Goal: Task Accomplishment & Management: Manage account settings

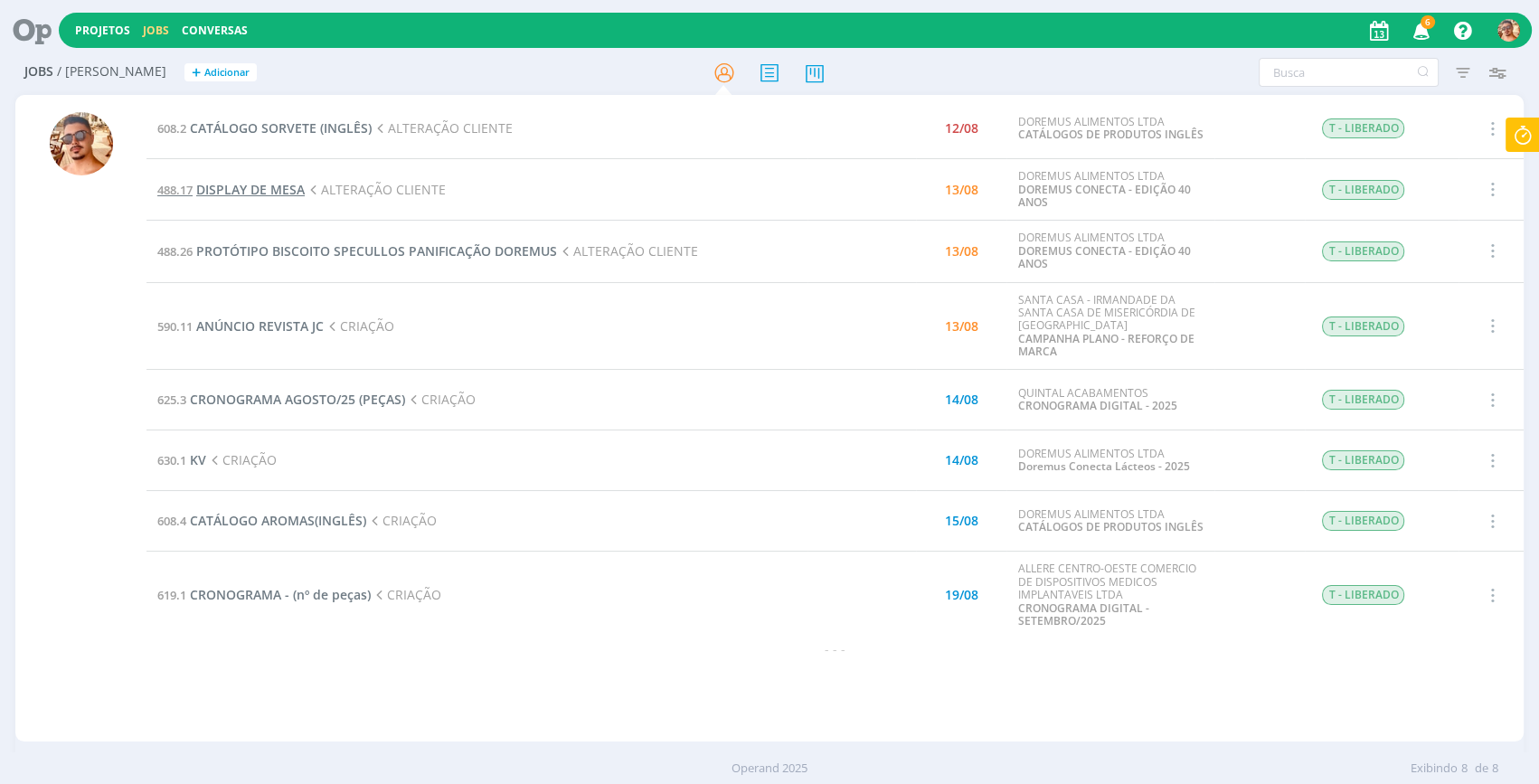
click at [217, 187] on span "DISPLAY DE MESA" at bounding box center [250, 189] width 109 height 17
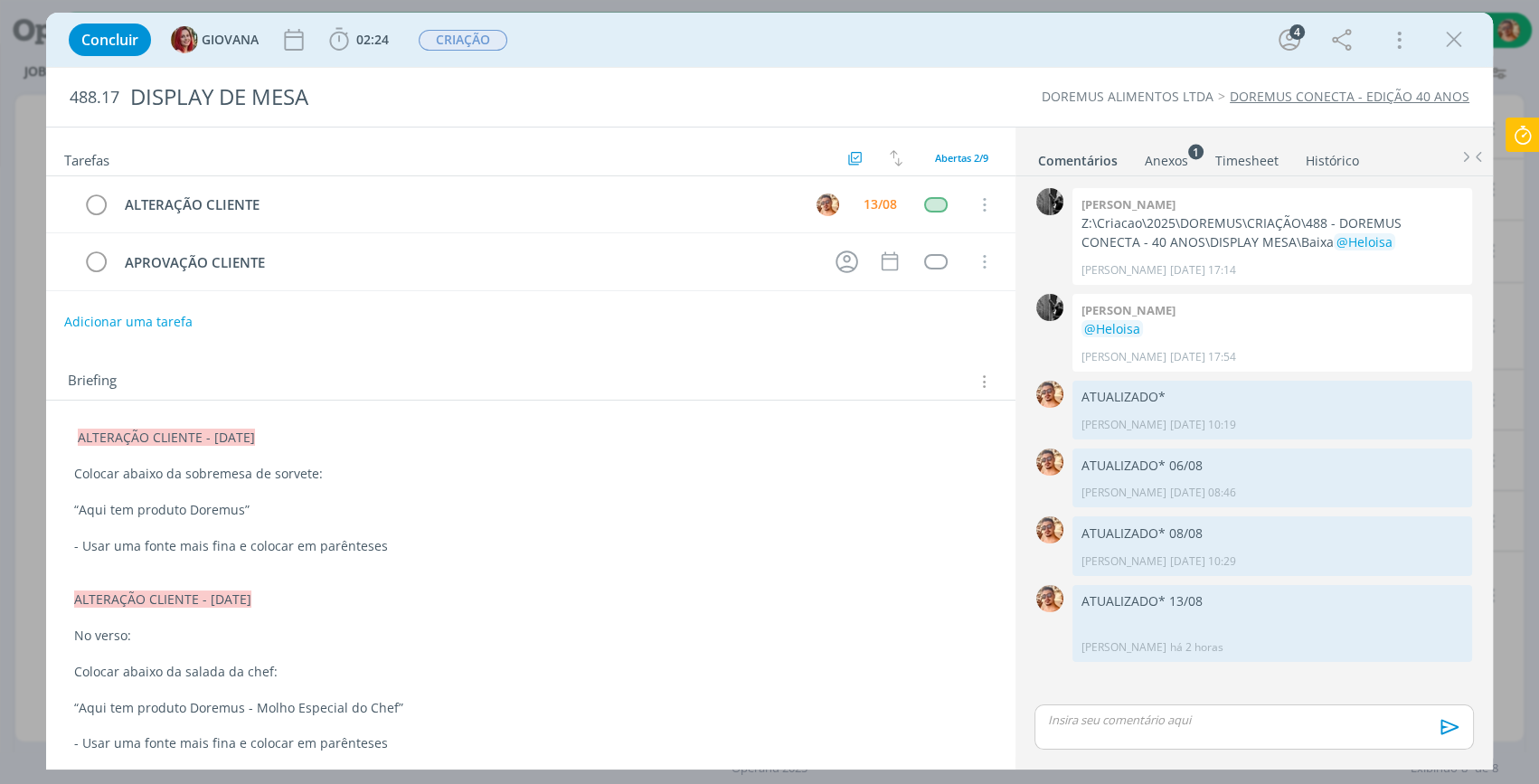
drag, startPoint x: 1466, startPoint y: 32, endPoint x: 1451, endPoint y: 40, distance: 17.0
click at [1457, 36] on button "dialog" at bounding box center [1454, 40] width 27 height 27
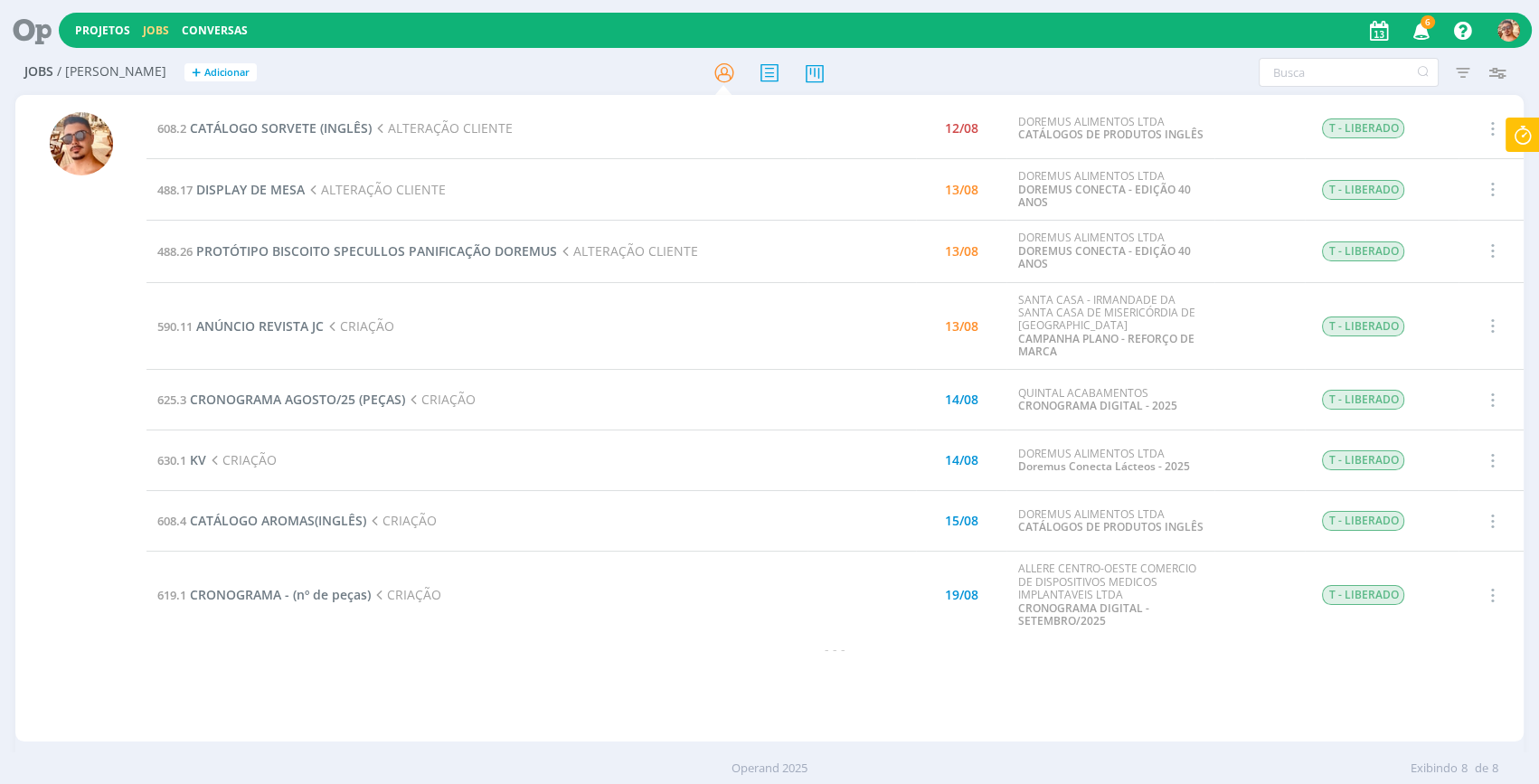
click at [1515, 131] on icon at bounding box center [1523, 134] width 32 height 35
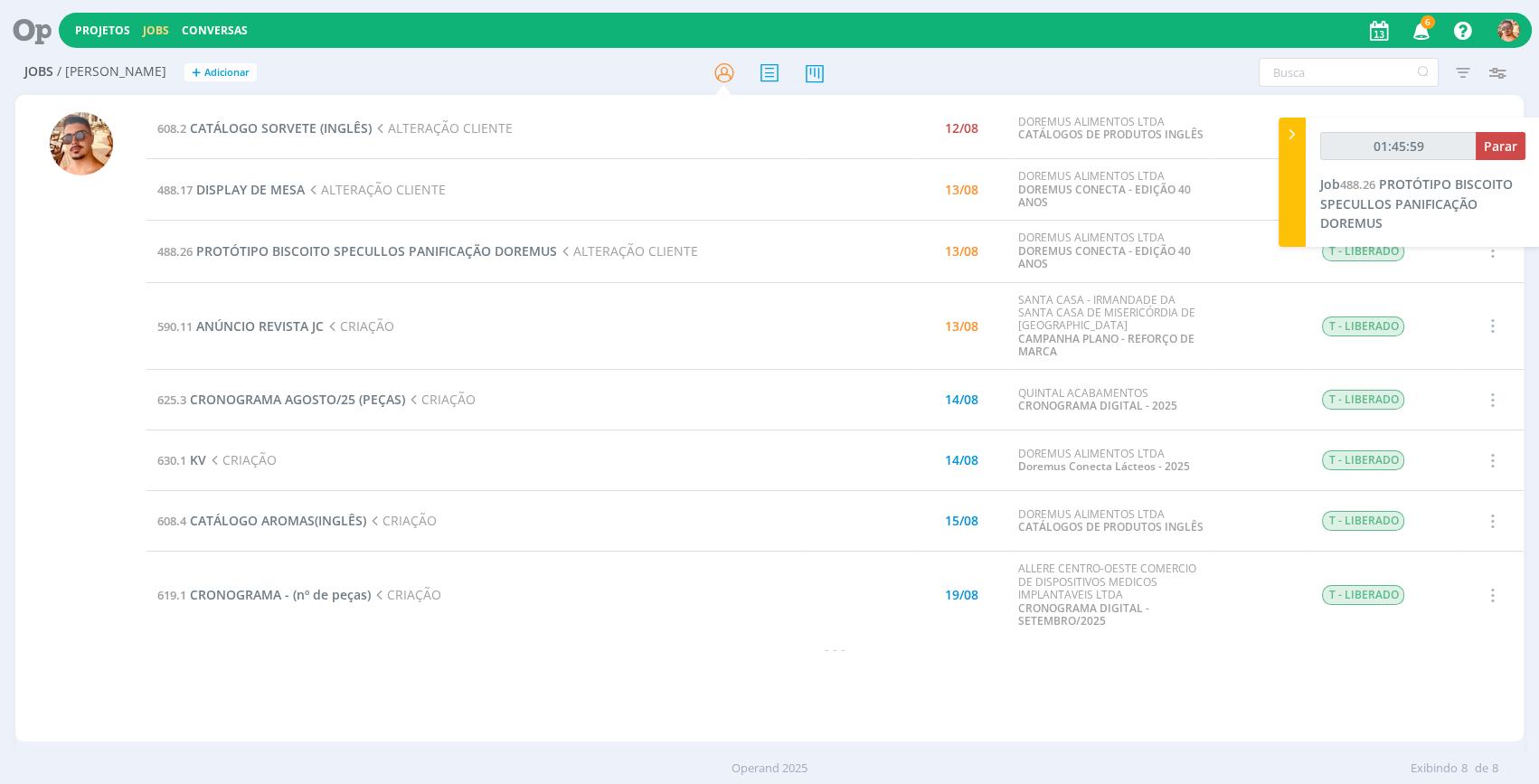
type input "01:46:00"
click at [1489, 148] on span "Parar" at bounding box center [1500, 146] width 33 height 17
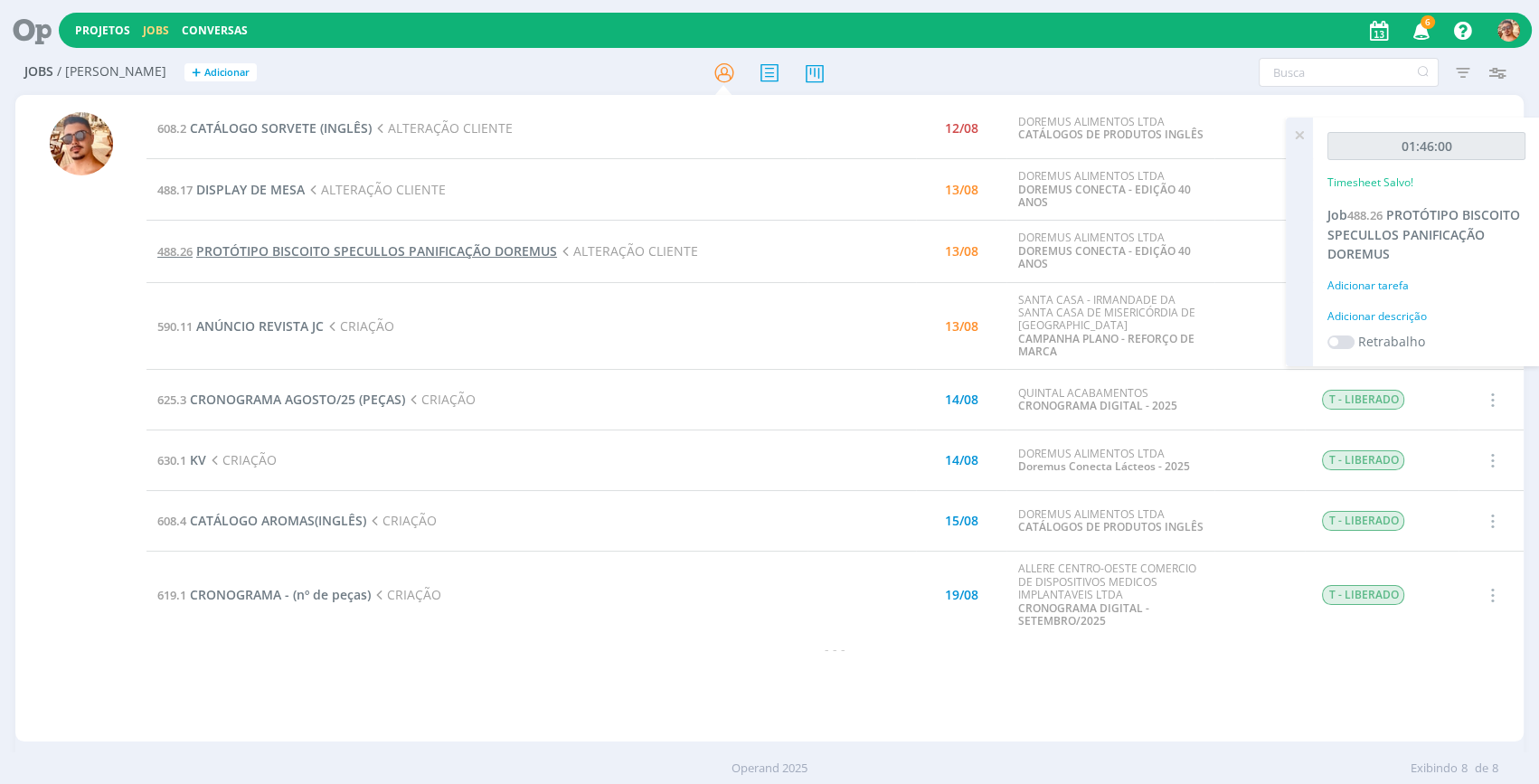
click at [358, 252] on span "PROTÓTIPO BISCOITO SPECULLOS PANIFICAÇÃO DOREMUS" at bounding box center [376, 251] width 361 height 17
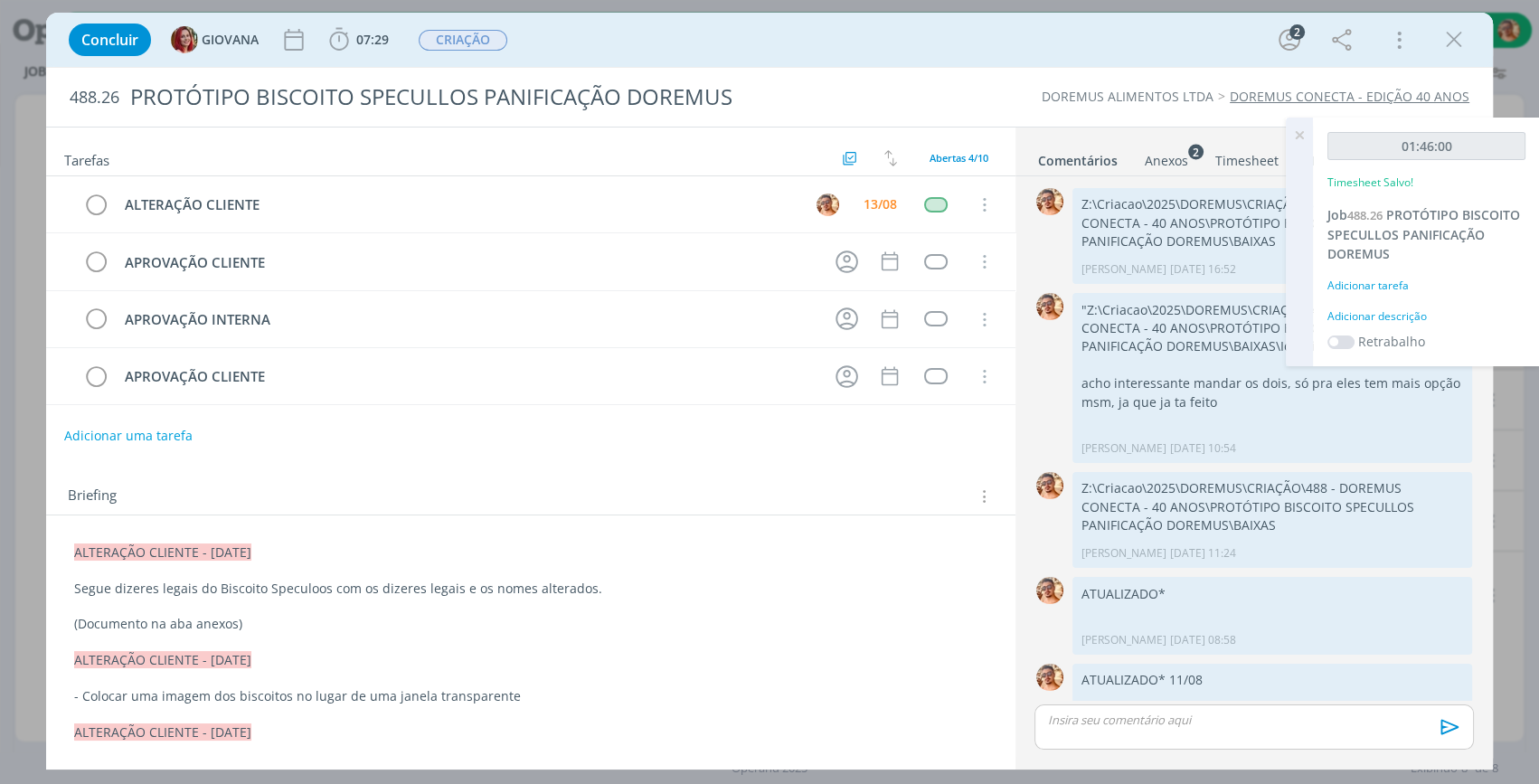
scroll to position [92, 0]
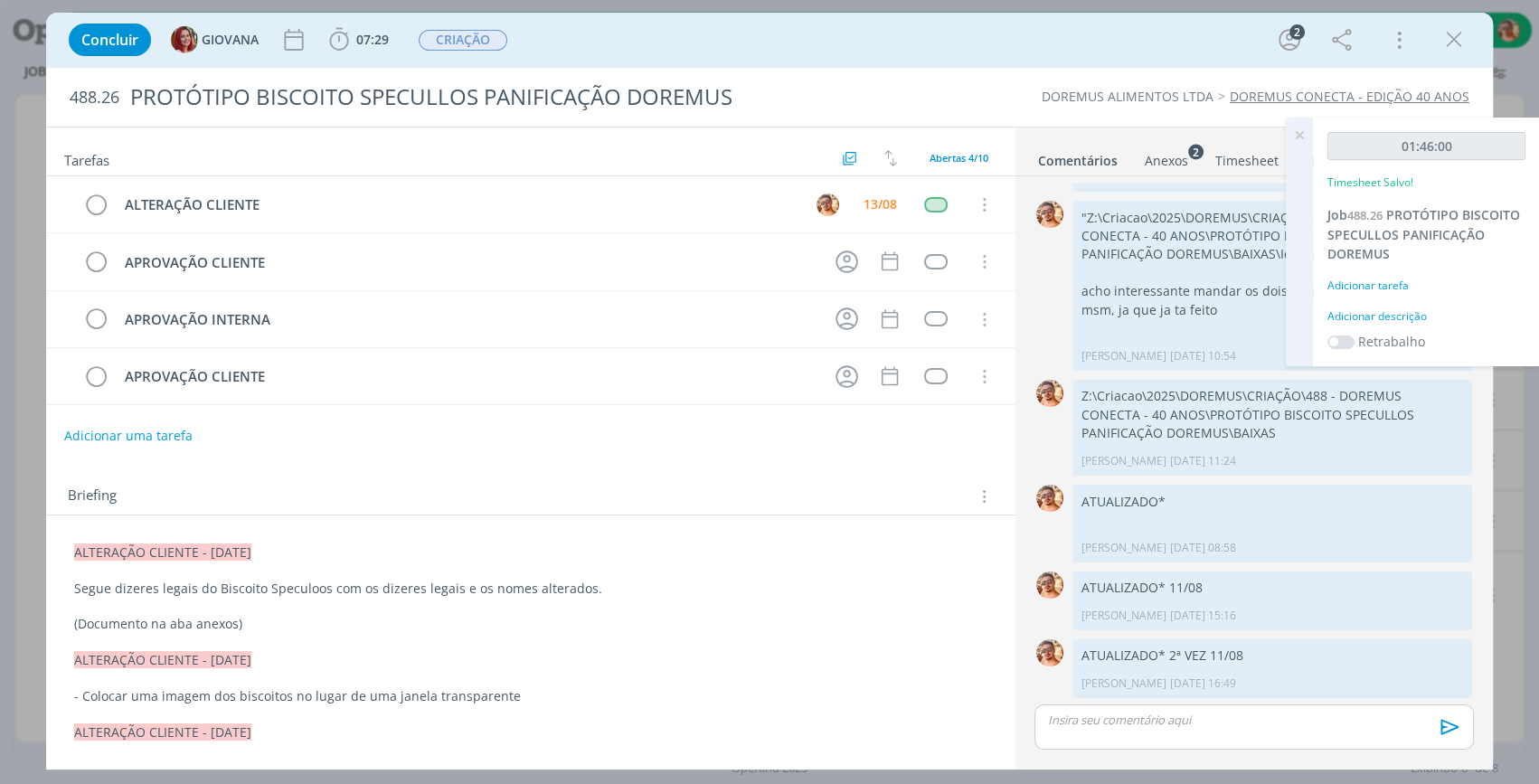
click at [1177, 728] on div "dialog" at bounding box center [1255, 727] width 439 height 45
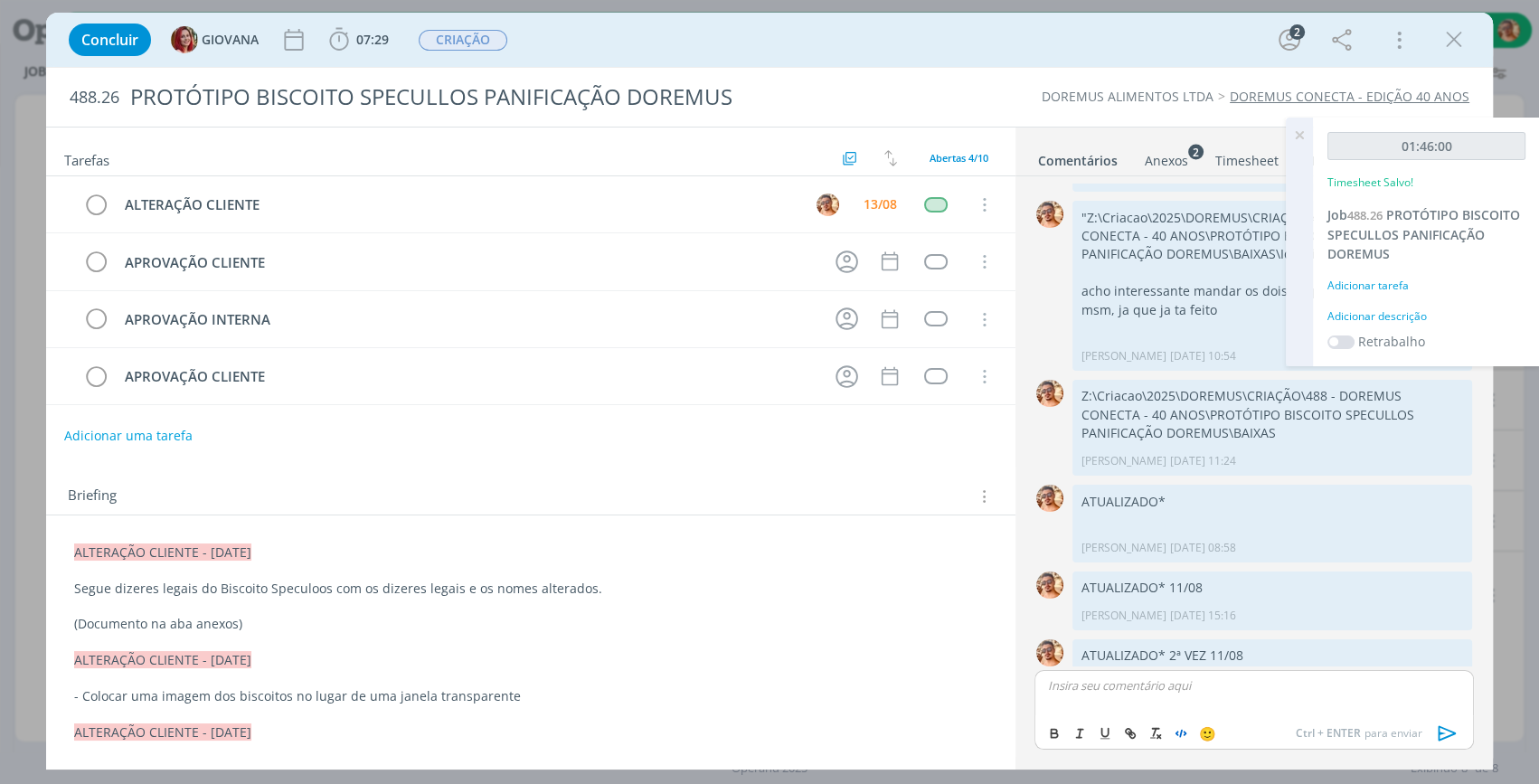
scroll to position [127, 0]
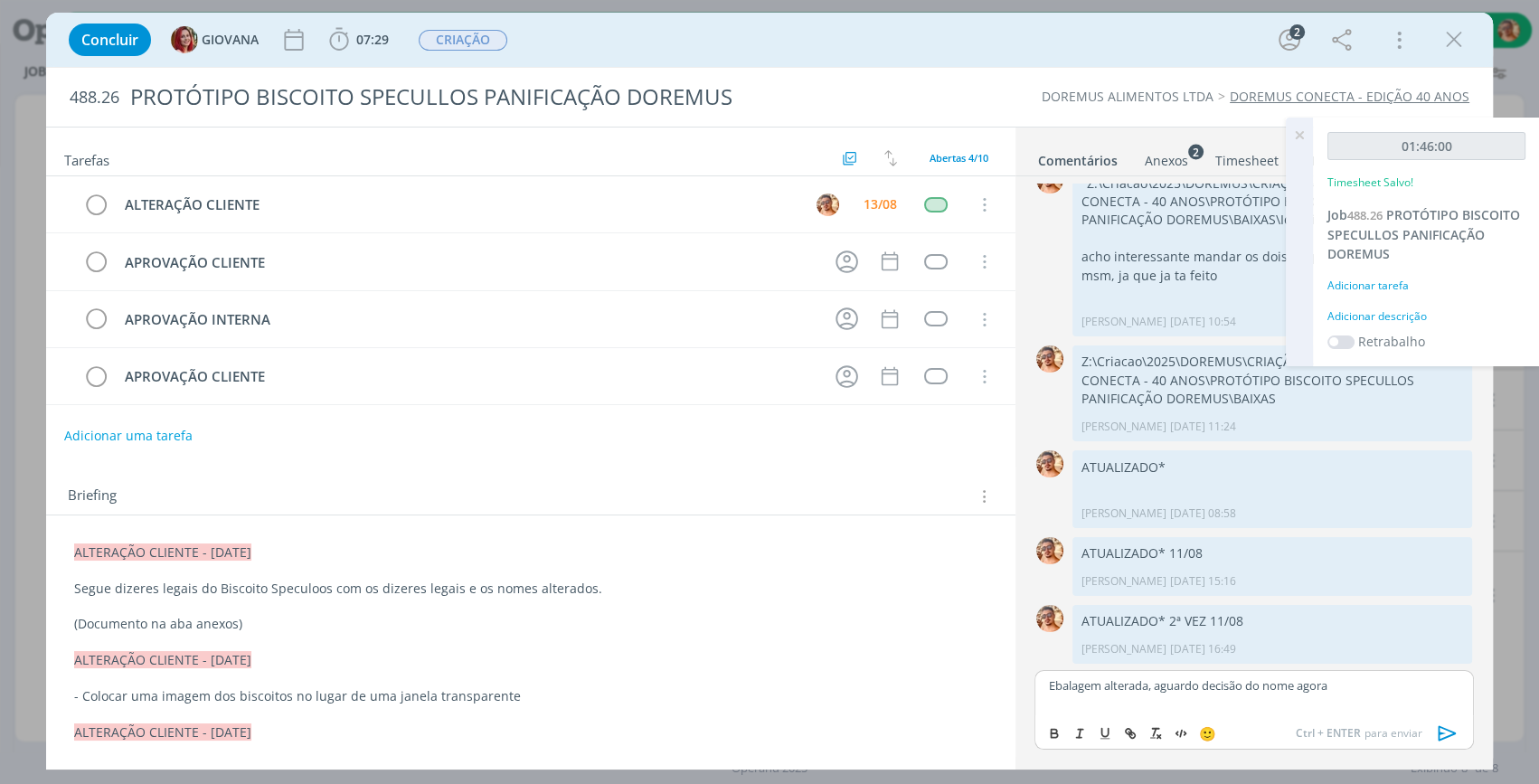
click at [1055, 691] on p "Ebalagem alterada, aguardo decisão do nome agora" at bounding box center [1255, 685] width 411 height 16
click at [1297, 127] on icon at bounding box center [1299, 134] width 32 height 35
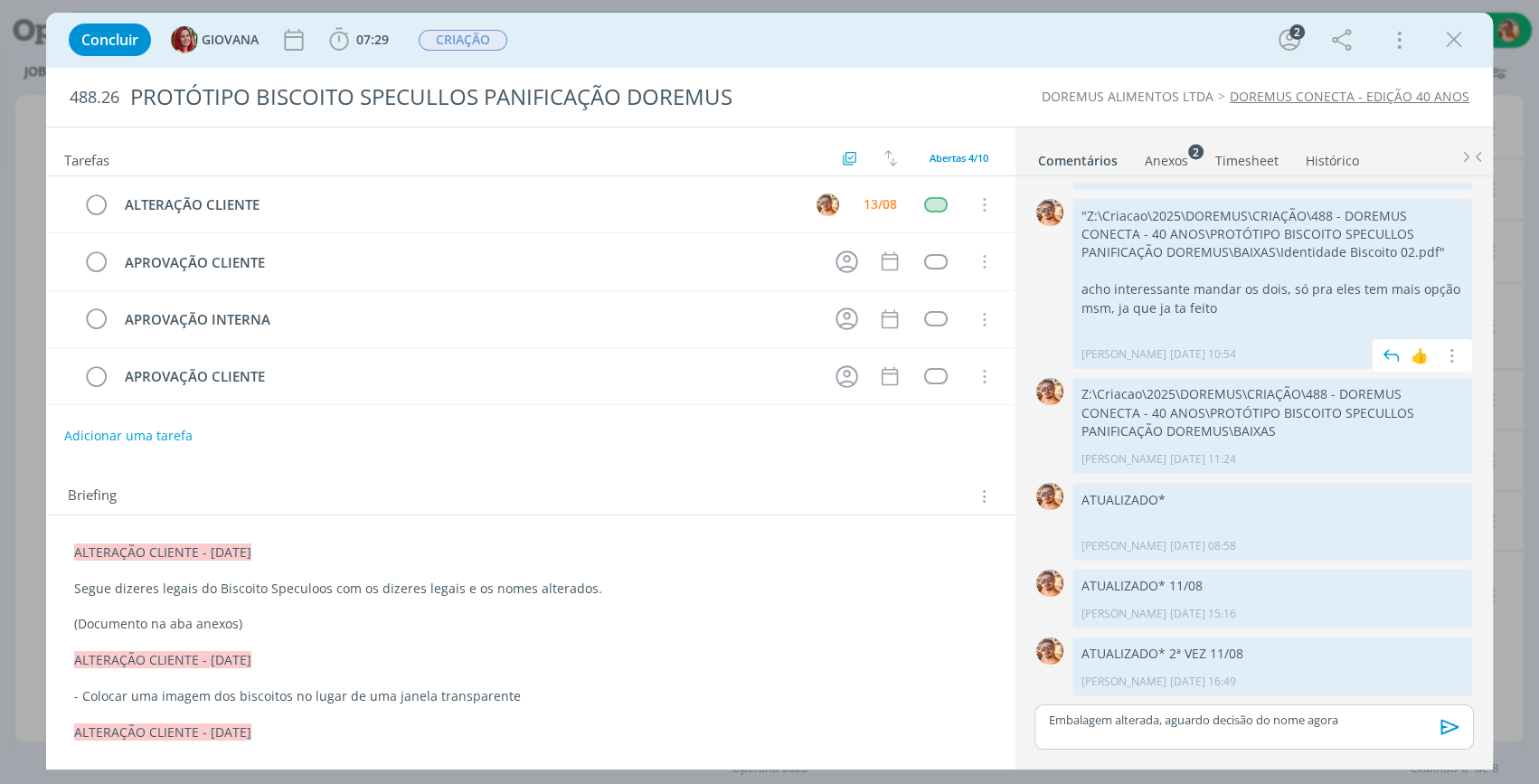
scroll to position [92, 0]
click at [1446, 723] on icon "dialog" at bounding box center [1451, 727] width 27 height 27
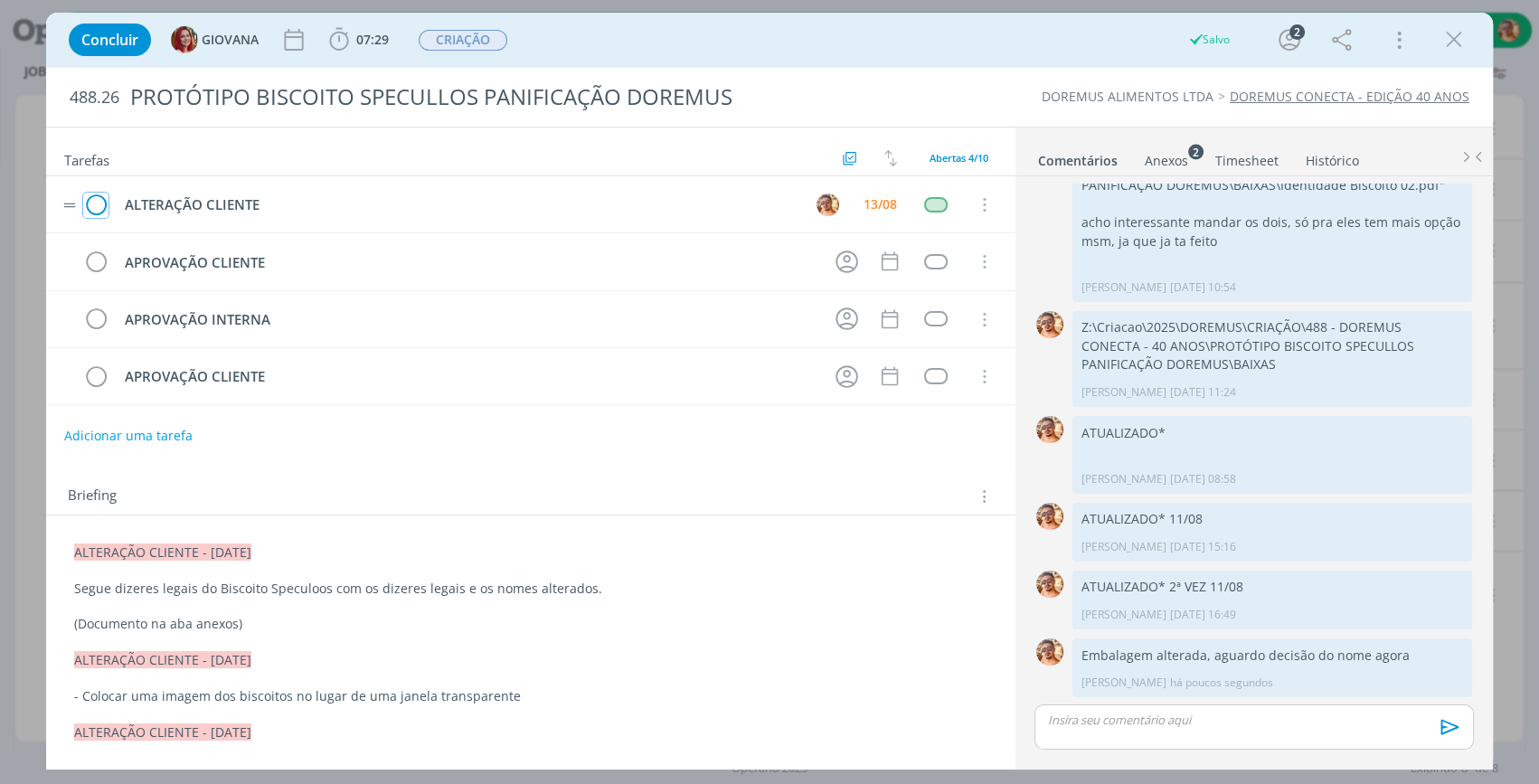
click at [104, 202] on icon "dialog" at bounding box center [96, 205] width 26 height 27
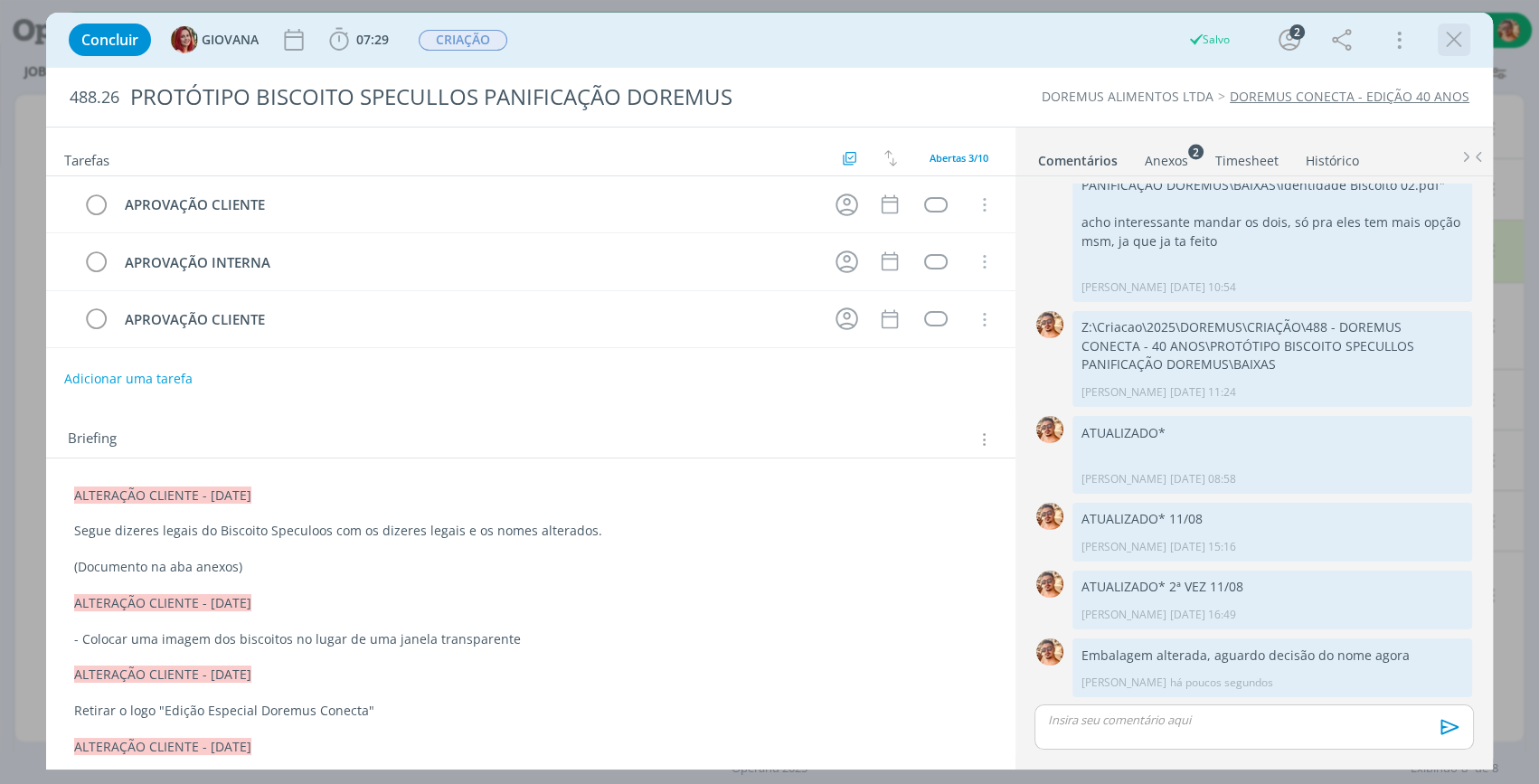
click at [1449, 41] on icon "dialog" at bounding box center [1454, 40] width 27 height 27
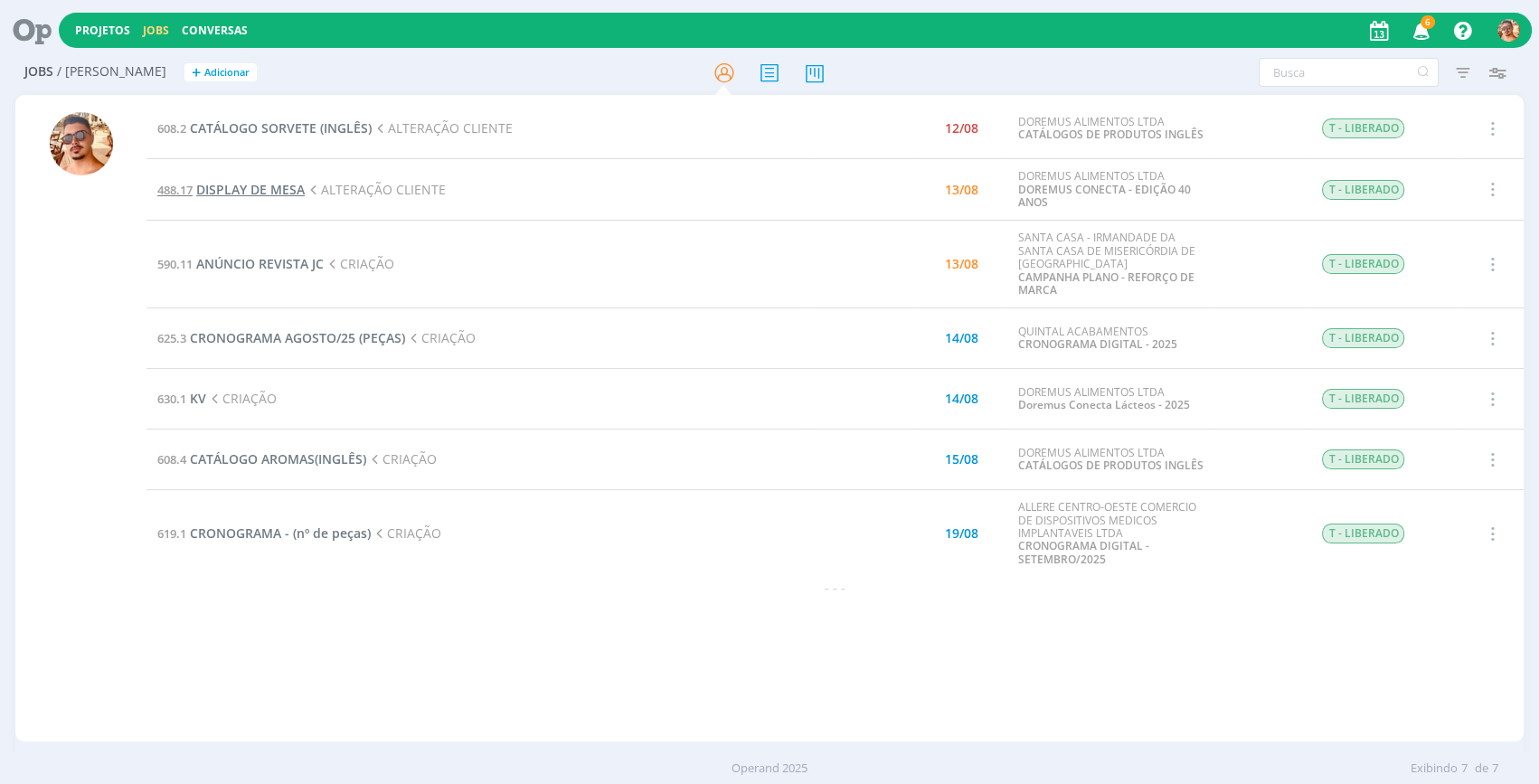
click at [280, 186] on span "DISPLAY DE MESA" at bounding box center [250, 189] width 109 height 17
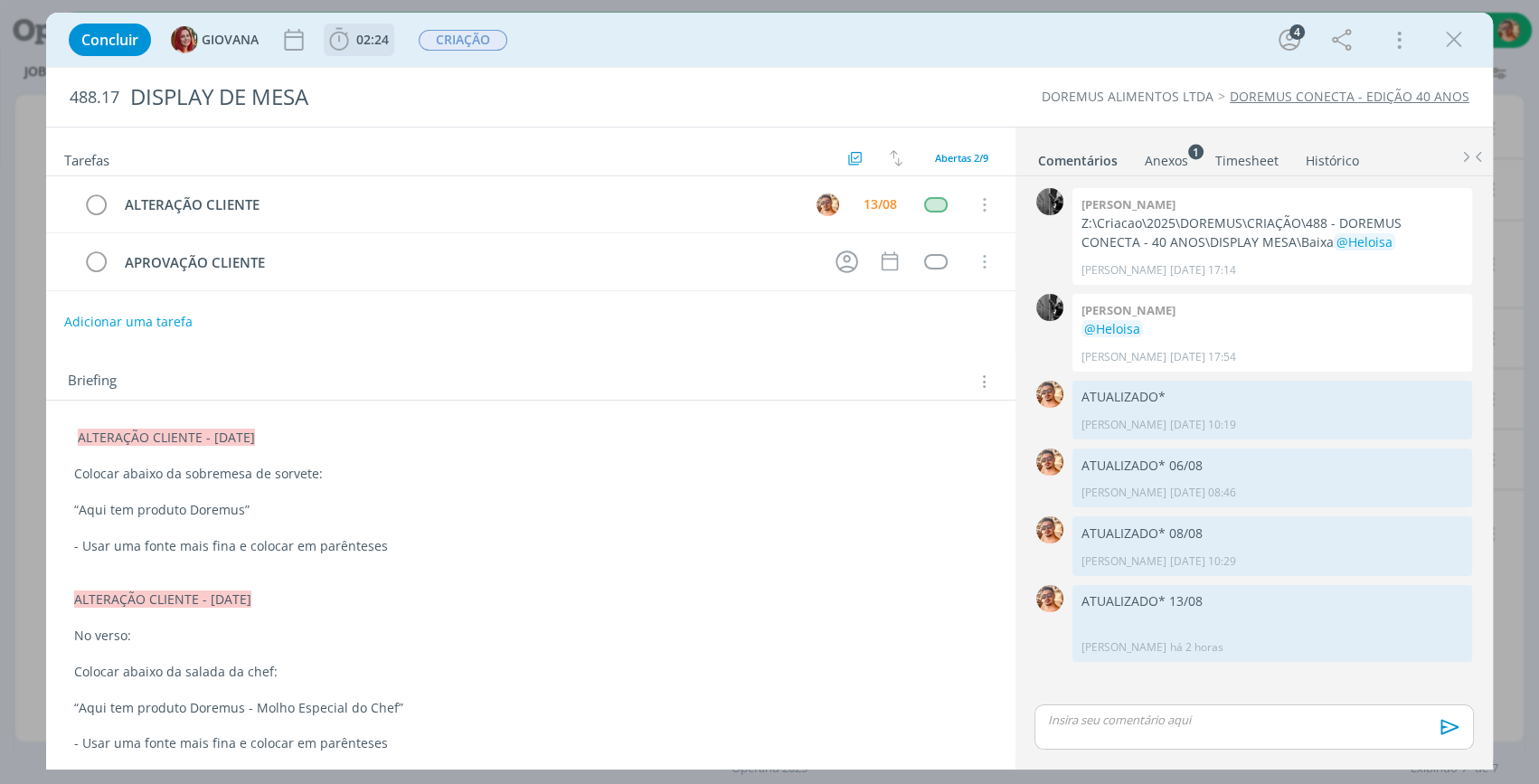
click at [361, 34] on span "02:24" at bounding box center [372, 39] width 32 height 17
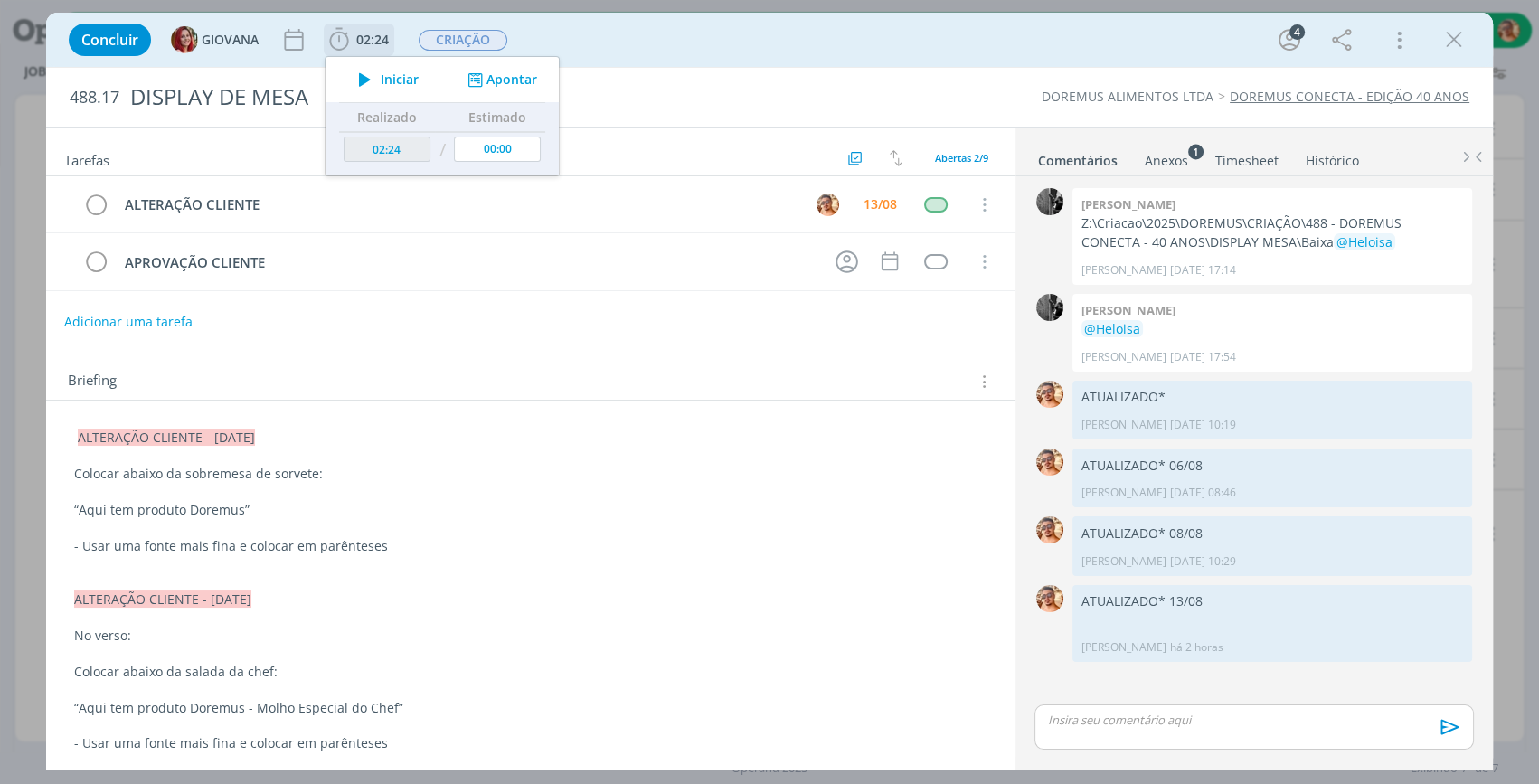
click at [362, 72] on icon "dialog" at bounding box center [365, 80] width 31 height 24
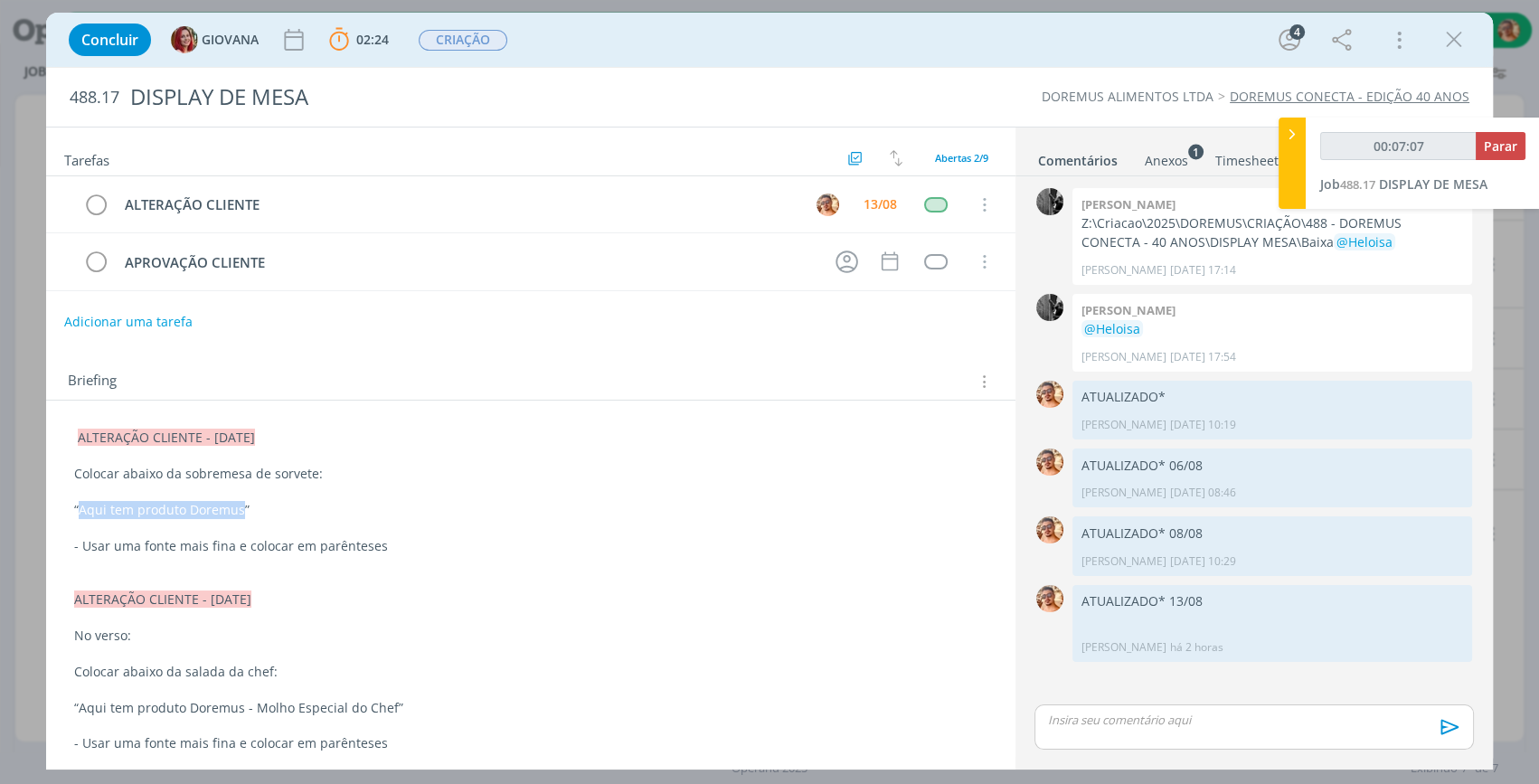
drag, startPoint x: 240, startPoint y: 514, endPoint x: 81, endPoint y: 512, distance: 159.0
click at [81, 512] on p "“Aqui tem produto Doremus”" at bounding box center [530, 509] width 914 height 18
copy p "Aqui tem produto Doremus"
click at [1197, 745] on div "dialog" at bounding box center [1255, 727] width 439 height 45
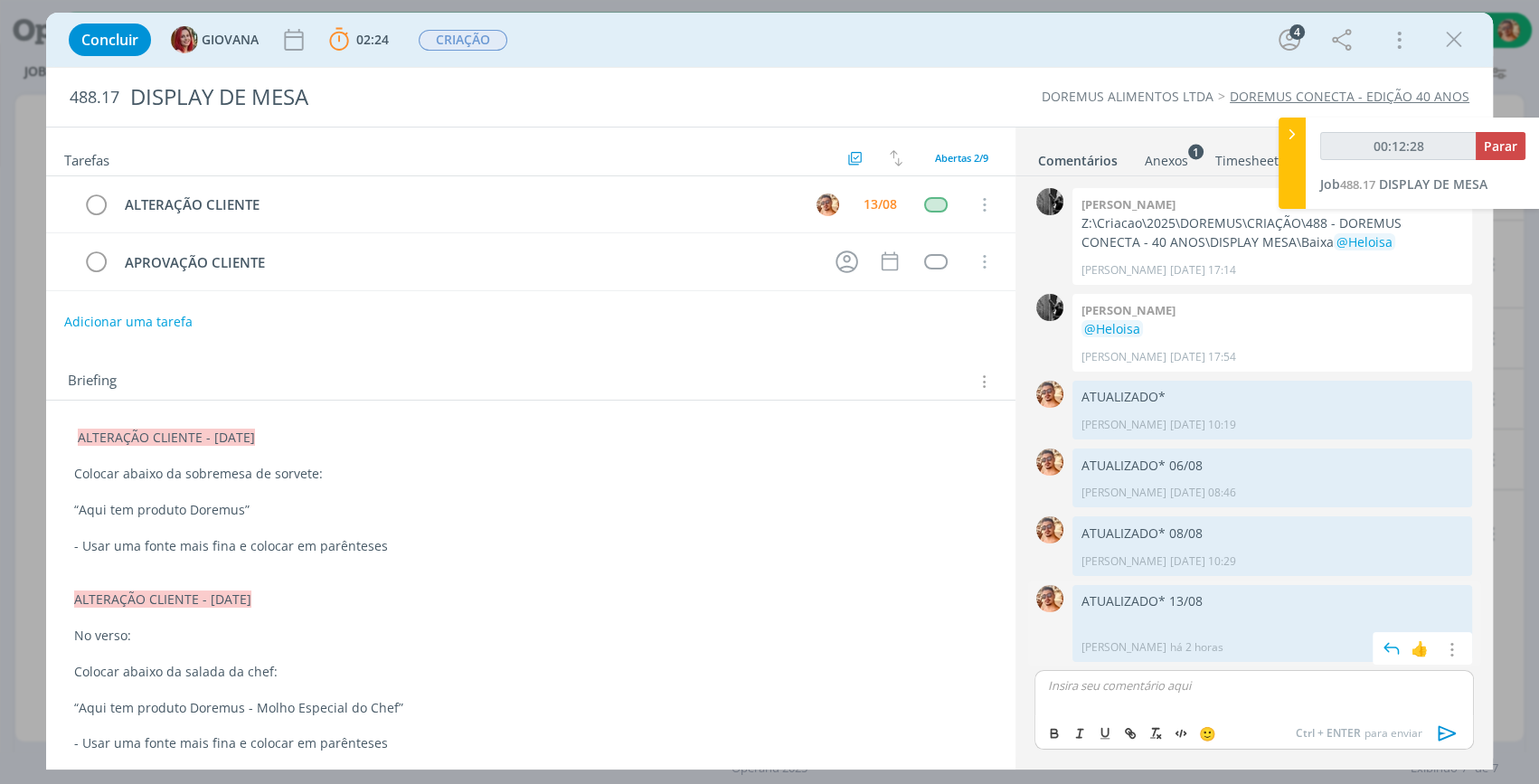
type input "00:12:29"
click at [1446, 731] on icon "dialog" at bounding box center [1448, 733] width 27 height 27
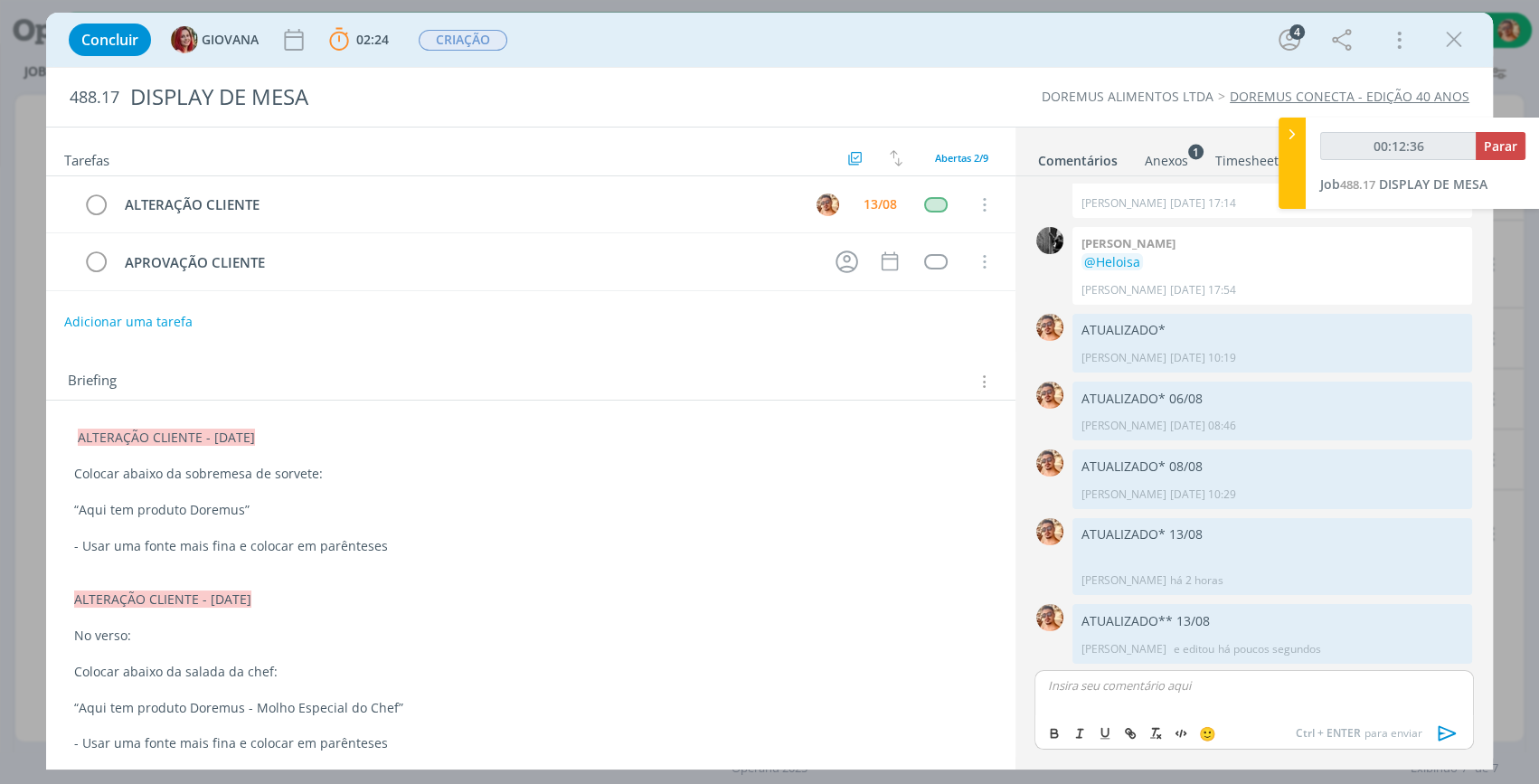
type input "00:12:37"
click at [1505, 144] on span "Parar" at bounding box center [1500, 146] width 33 height 17
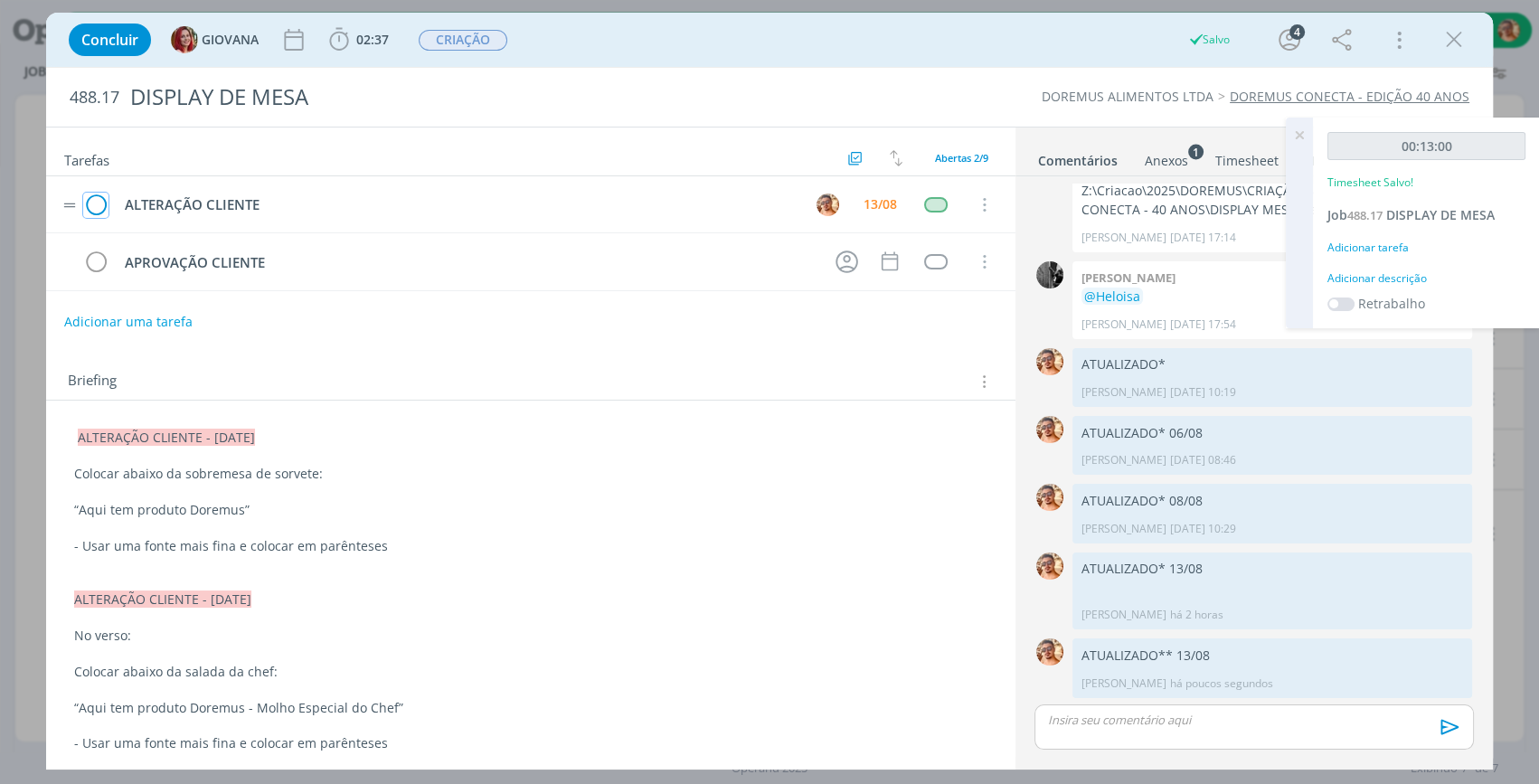
click at [98, 199] on icon "dialog" at bounding box center [96, 205] width 26 height 27
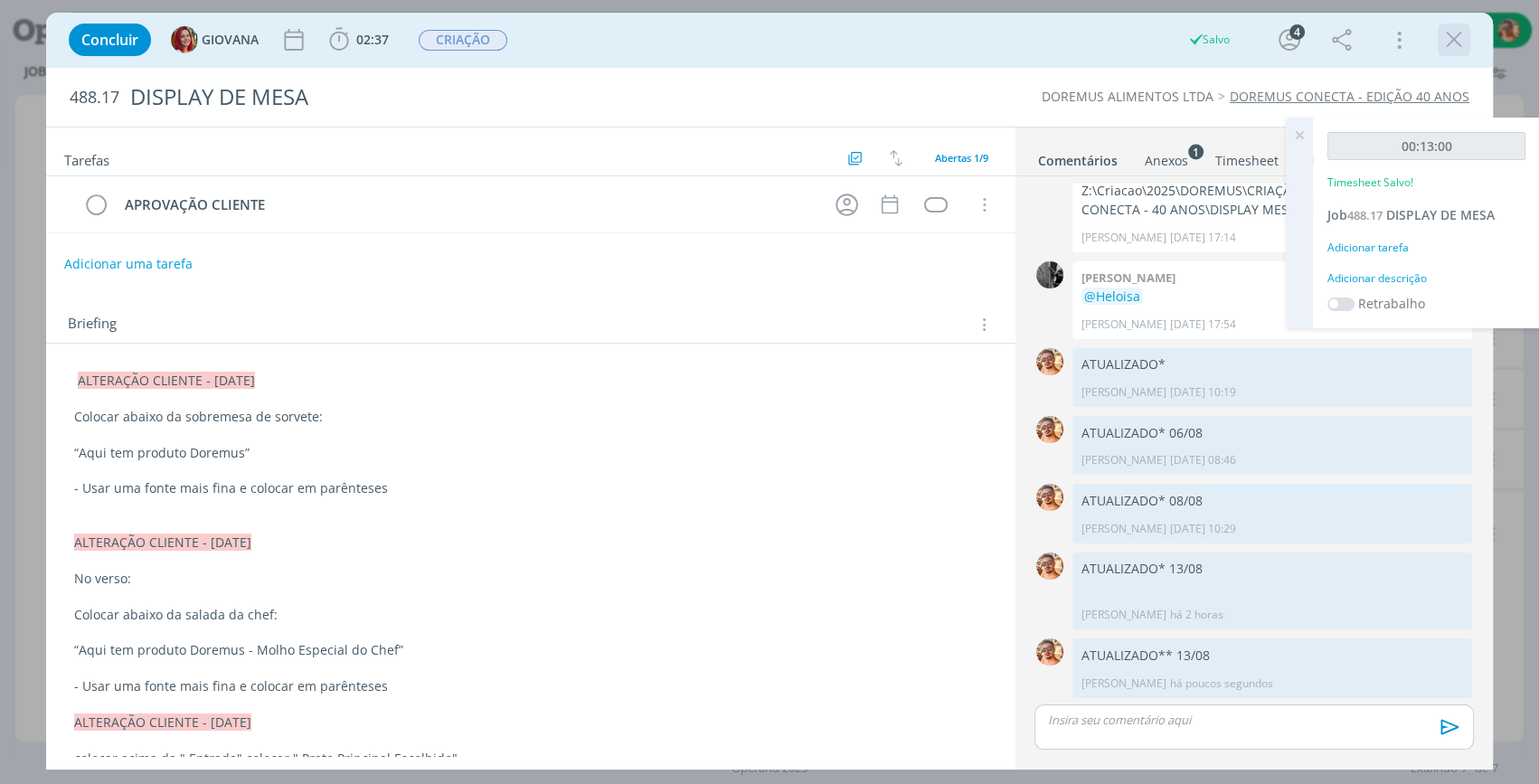
click at [1464, 39] on icon "dialog" at bounding box center [1454, 40] width 27 height 27
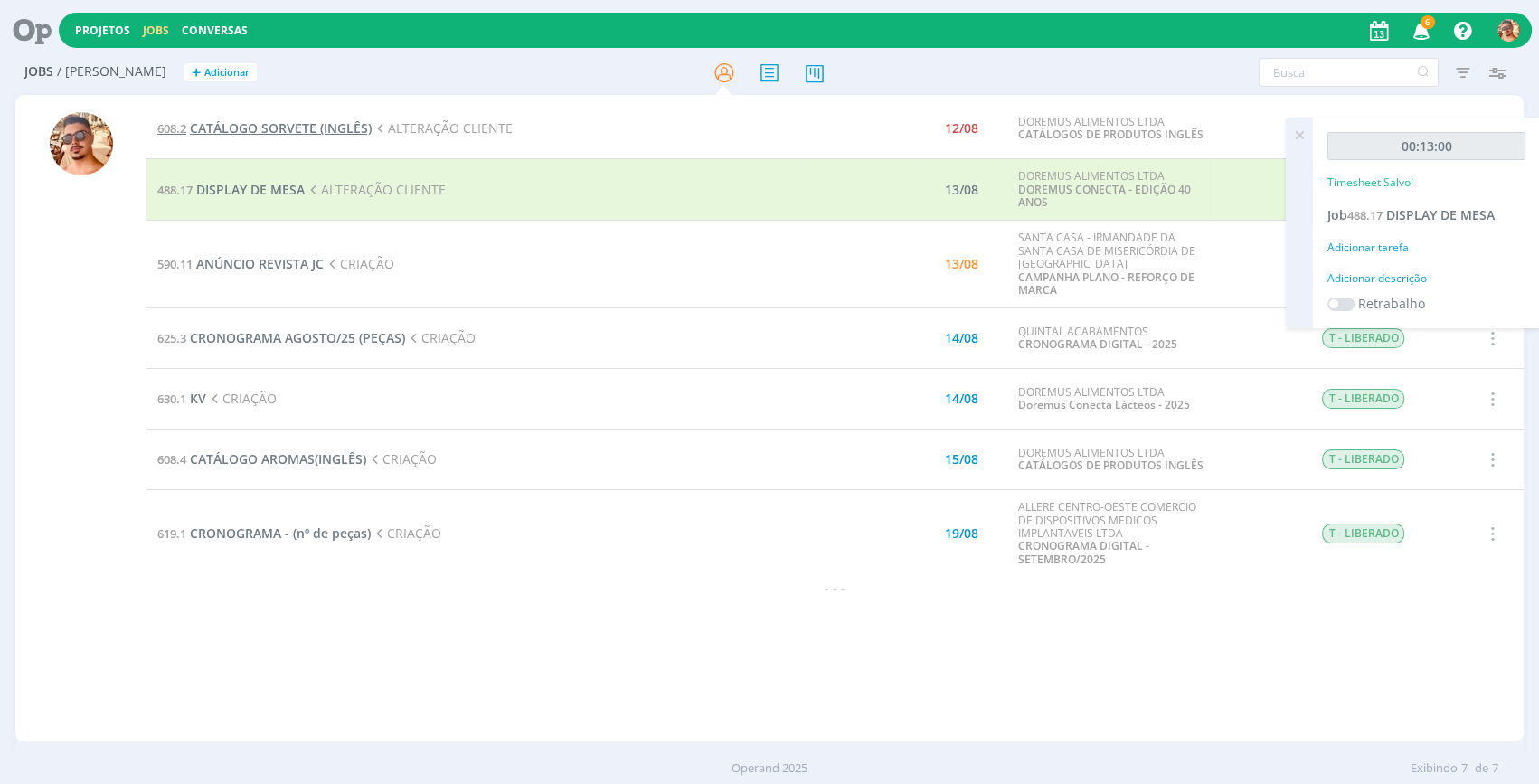
click at [309, 134] on span "CATÁLOGO SORVETE (INGLÊS)" at bounding box center [281, 128] width 182 height 17
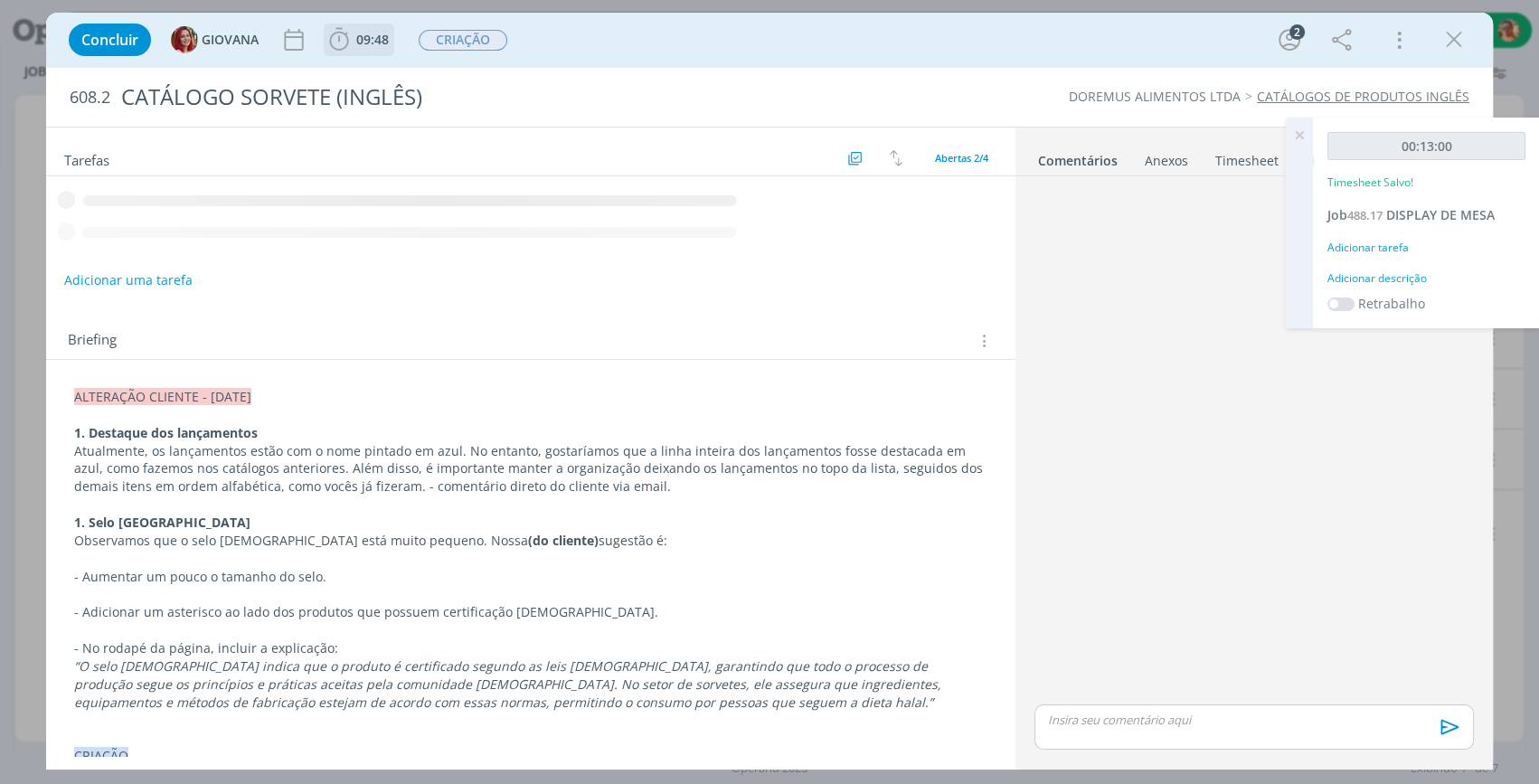
click at [377, 45] on span "09:48" at bounding box center [372, 39] width 32 height 17
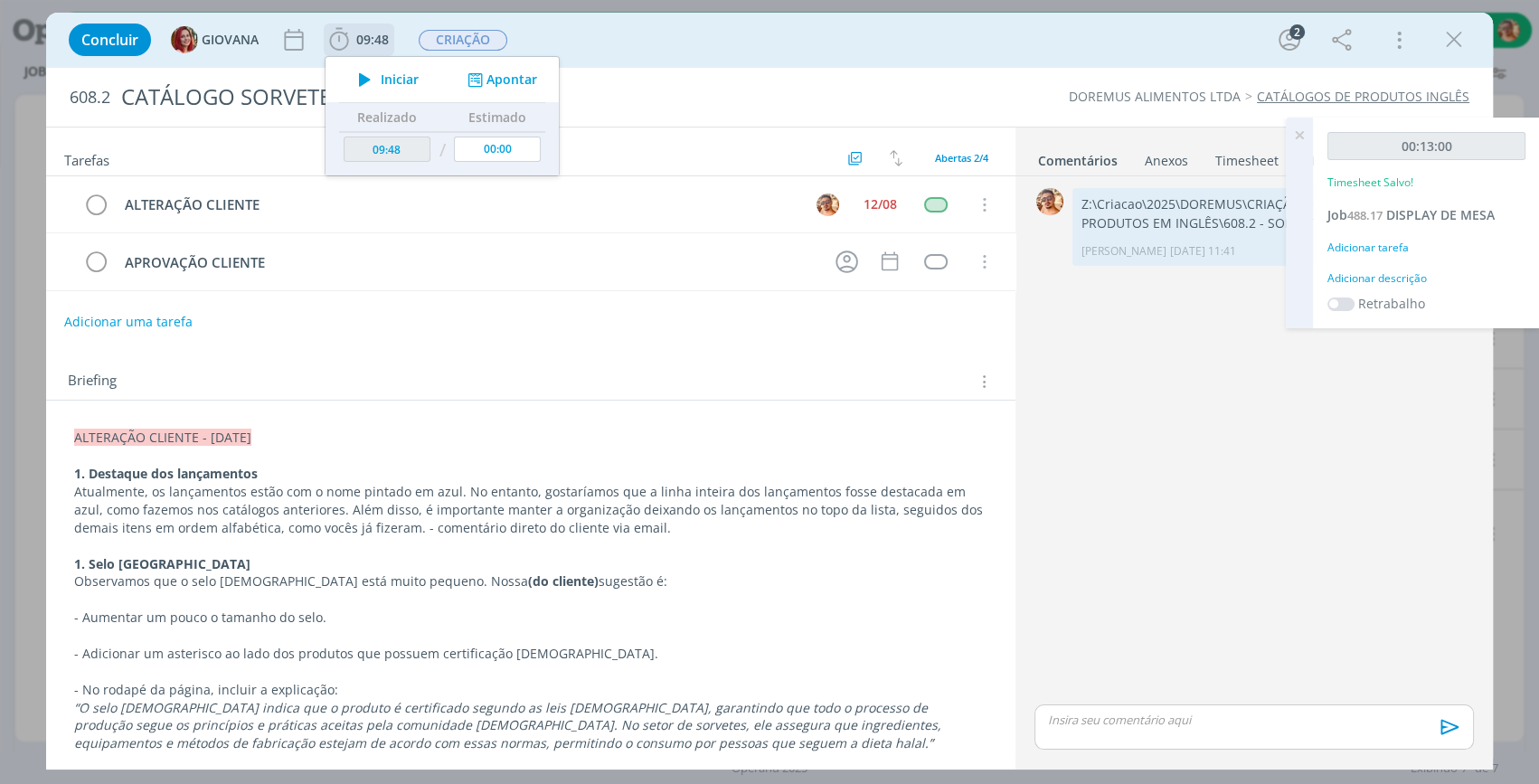
drag, startPoint x: 372, startPoint y: 82, endPoint x: 362, endPoint y: 95, distance: 16.4
click at [372, 81] on icon "dialog" at bounding box center [365, 80] width 31 height 24
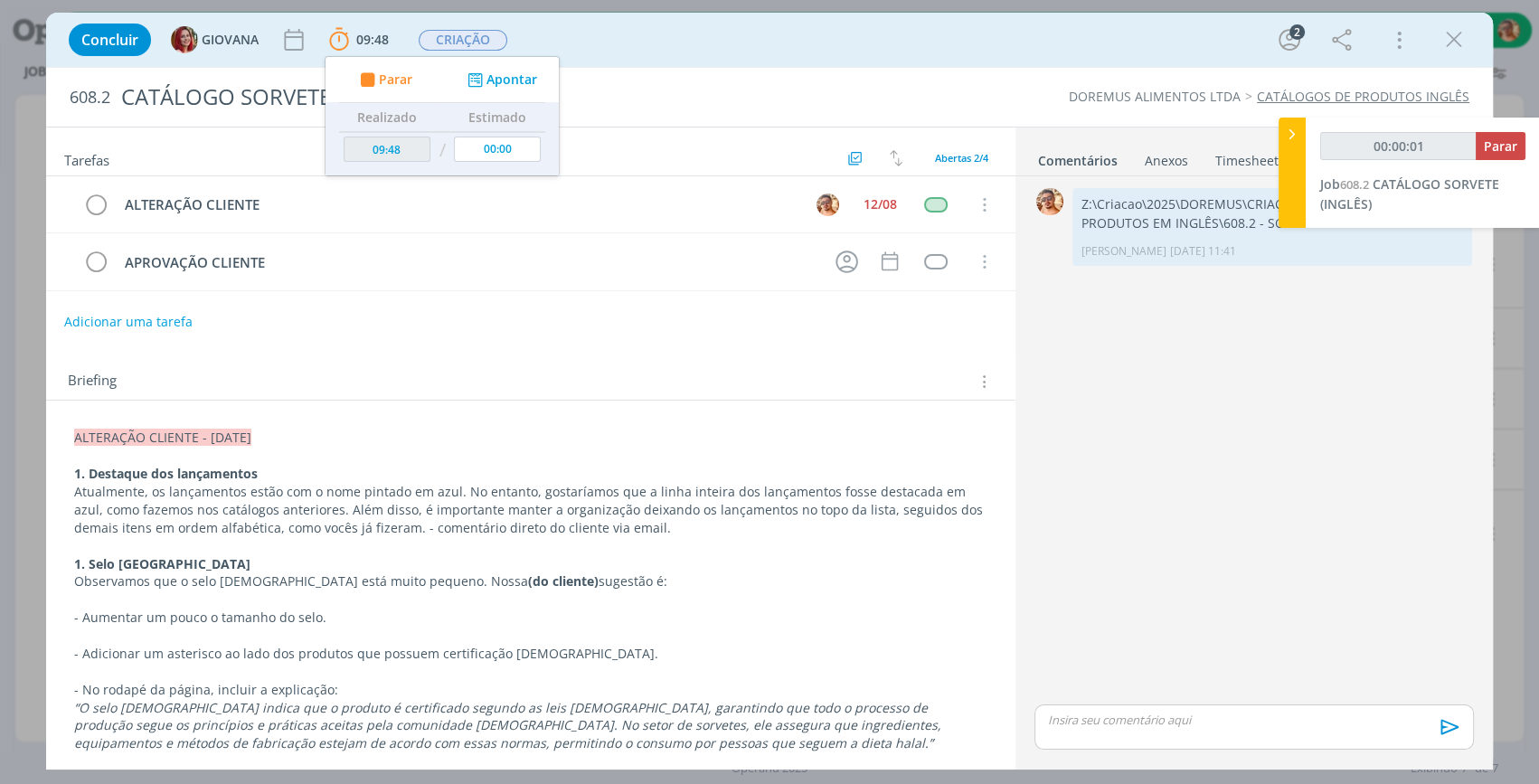
scroll to position [81, 0]
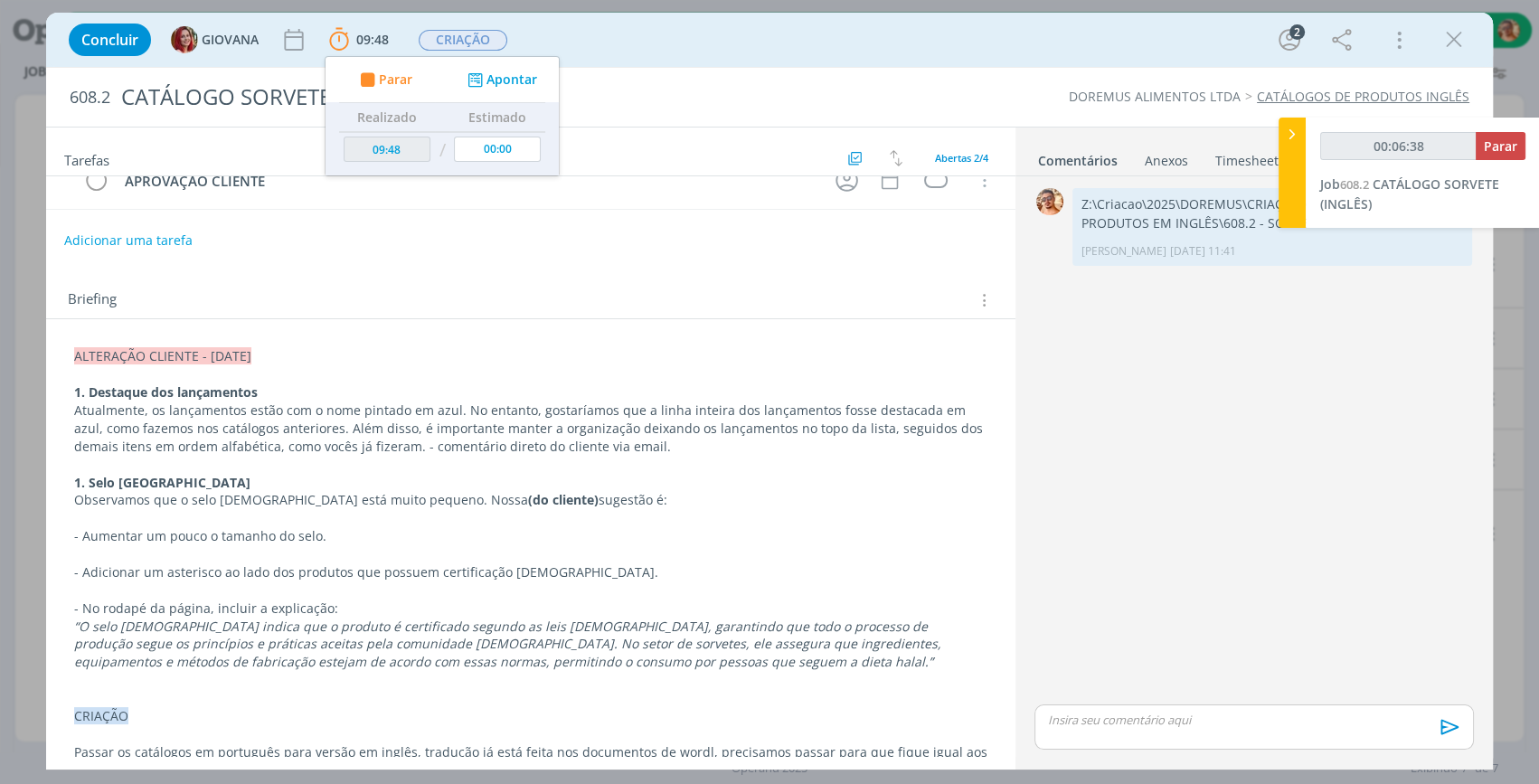
click at [1185, 154] on div "Anexos 0" at bounding box center [1167, 160] width 44 height 18
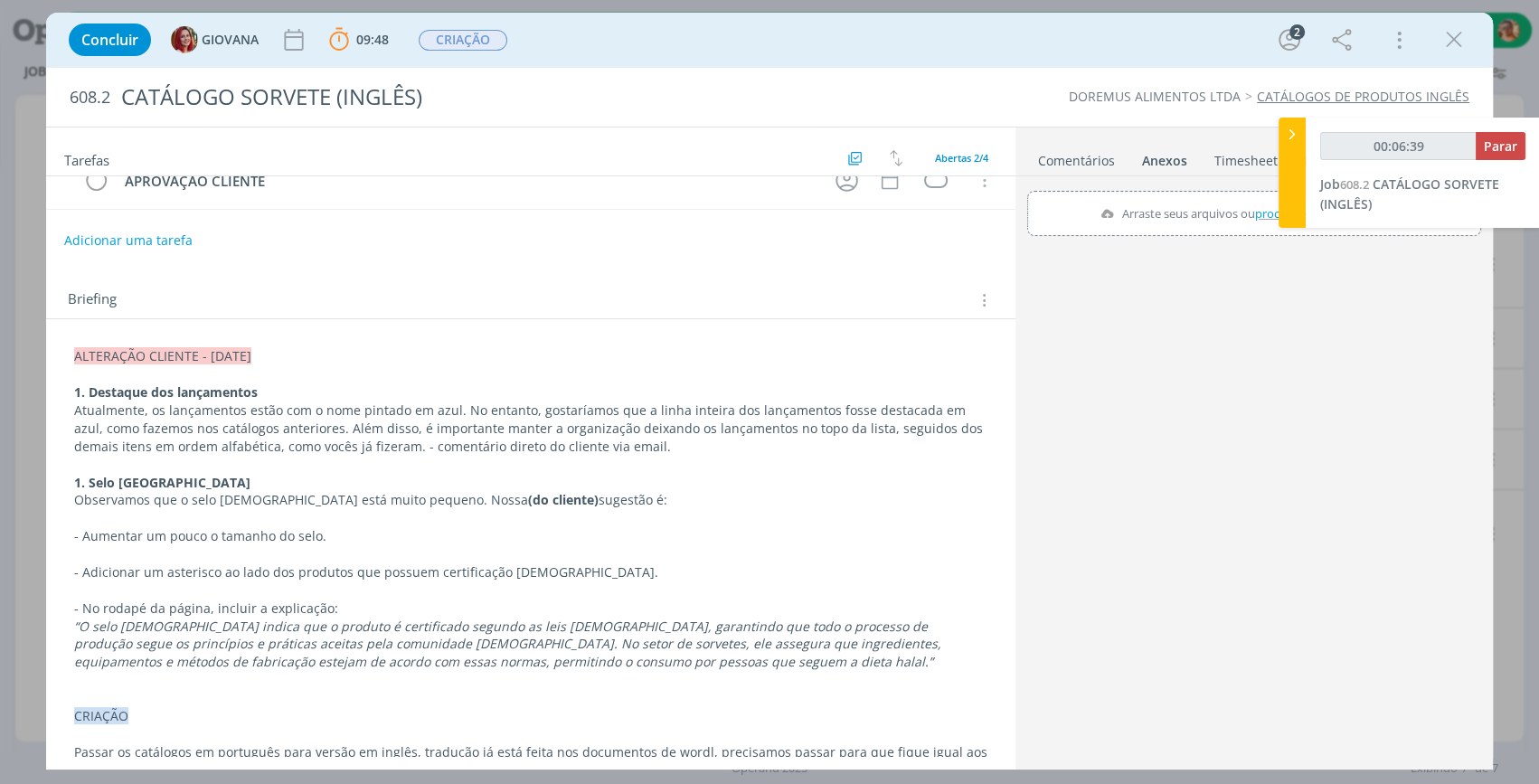
click at [1091, 153] on link "Comentários" at bounding box center [1076, 157] width 79 height 27
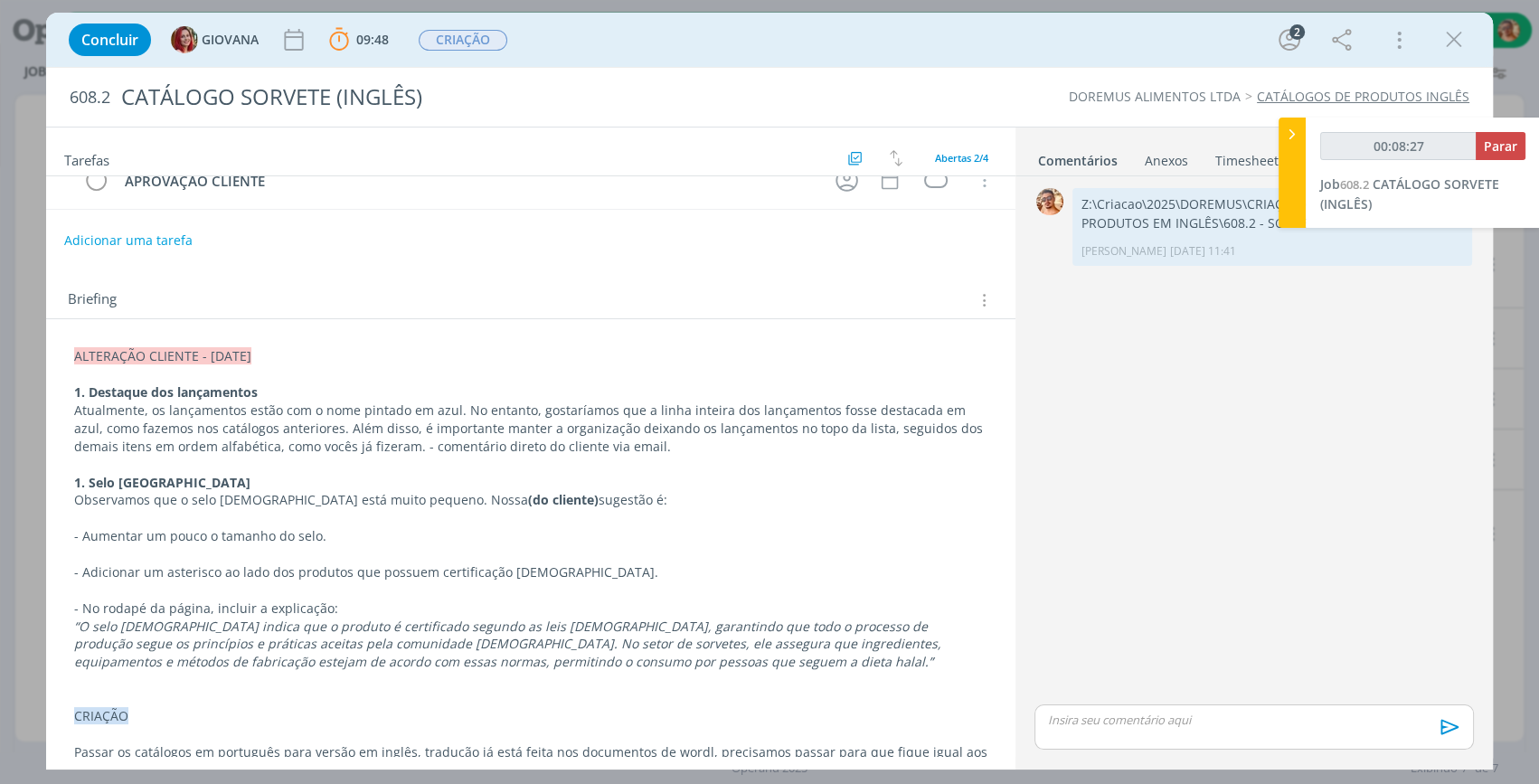
drag, startPoint x: 1460, startPoint y: 30, endPoint x: 736, endPoint y: 191, distance: 741.7
click at [1458, 30] on icon "dialog" at bounding box center [1454, 40] width 27 height 27
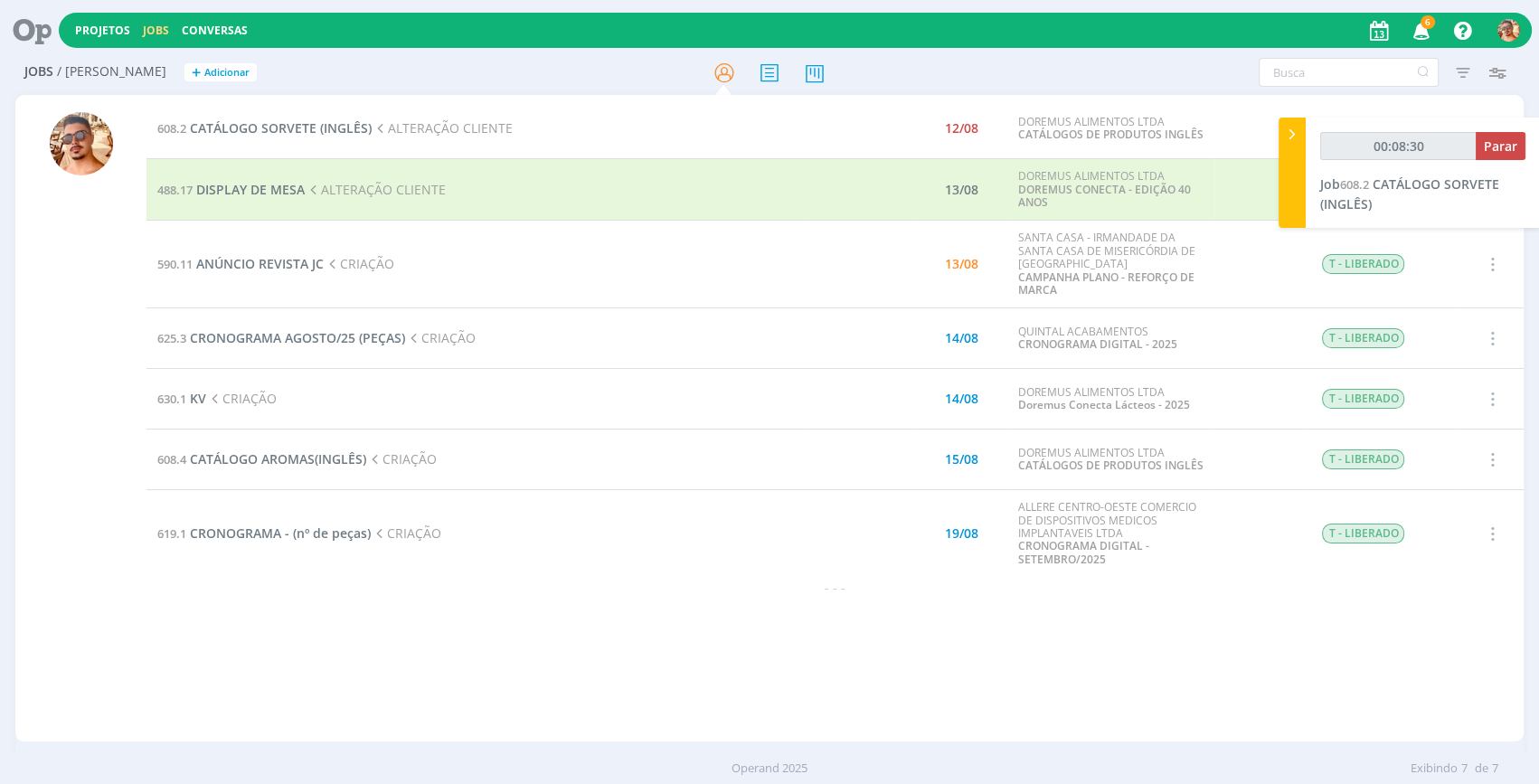
type input "00:08:31"
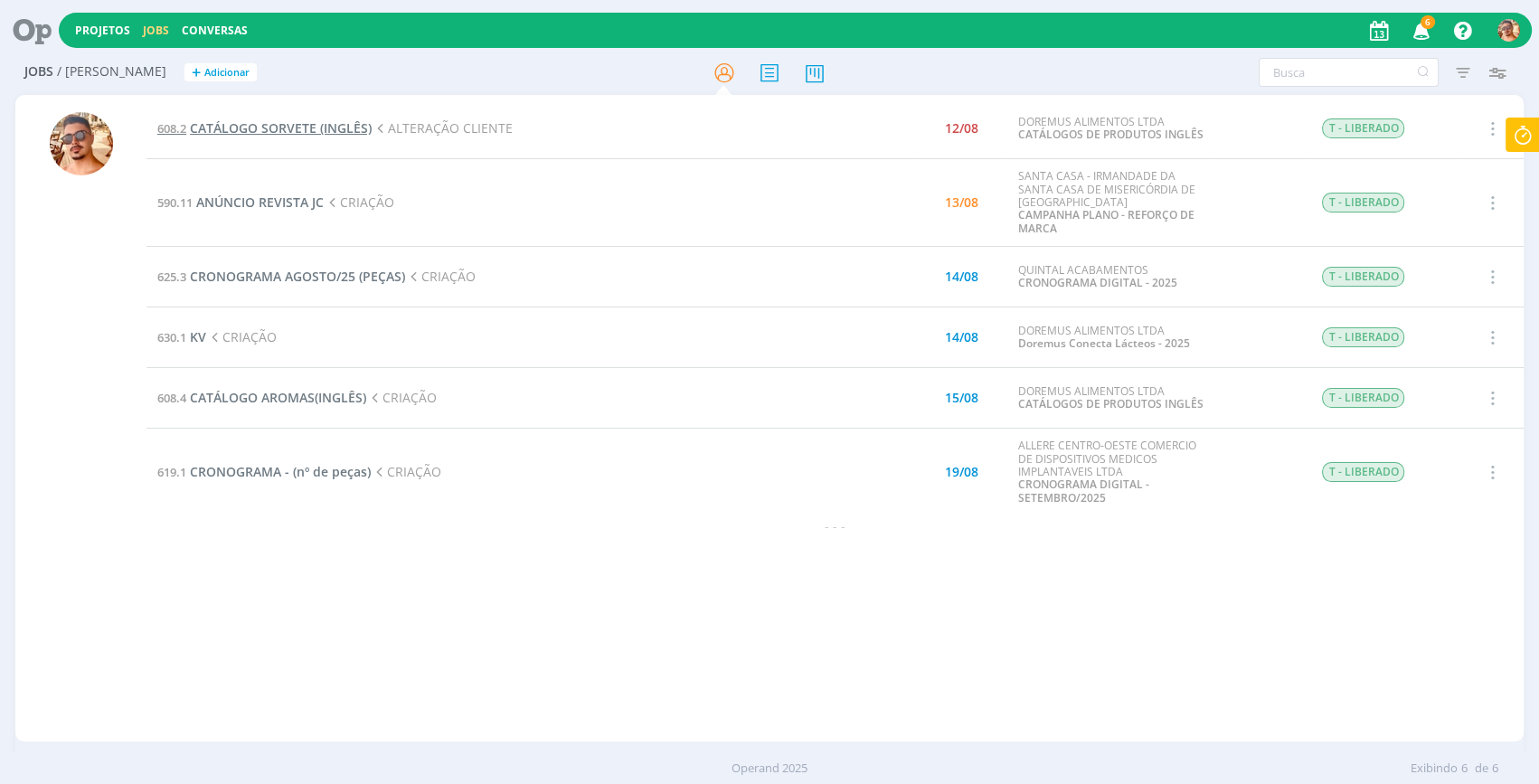
click at [326, 128] on span "CATÁLOGO SORVETE (INGLÊS)" at bounding box center [281, 128] width 182 height 17
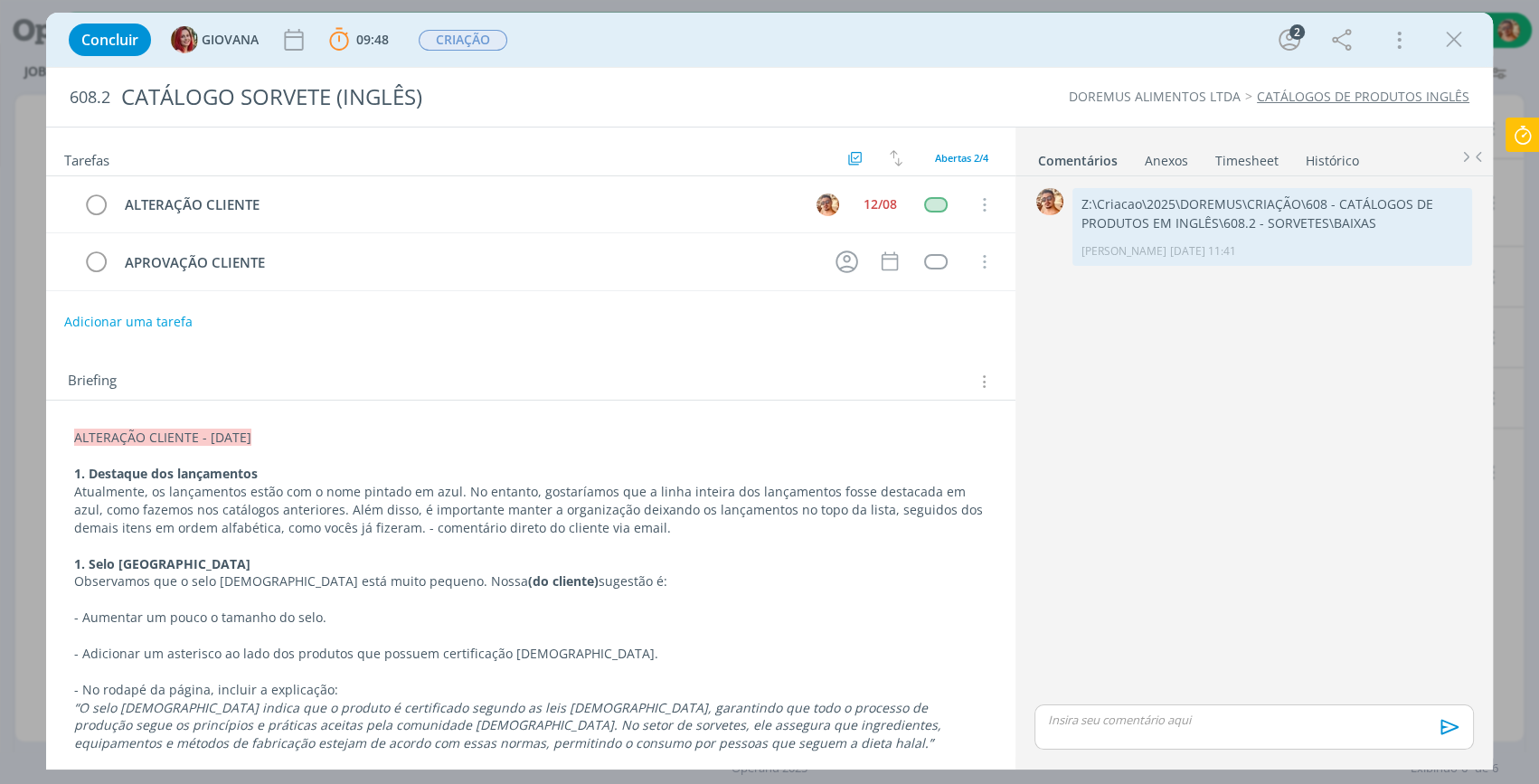
scroll to position [81, 0]
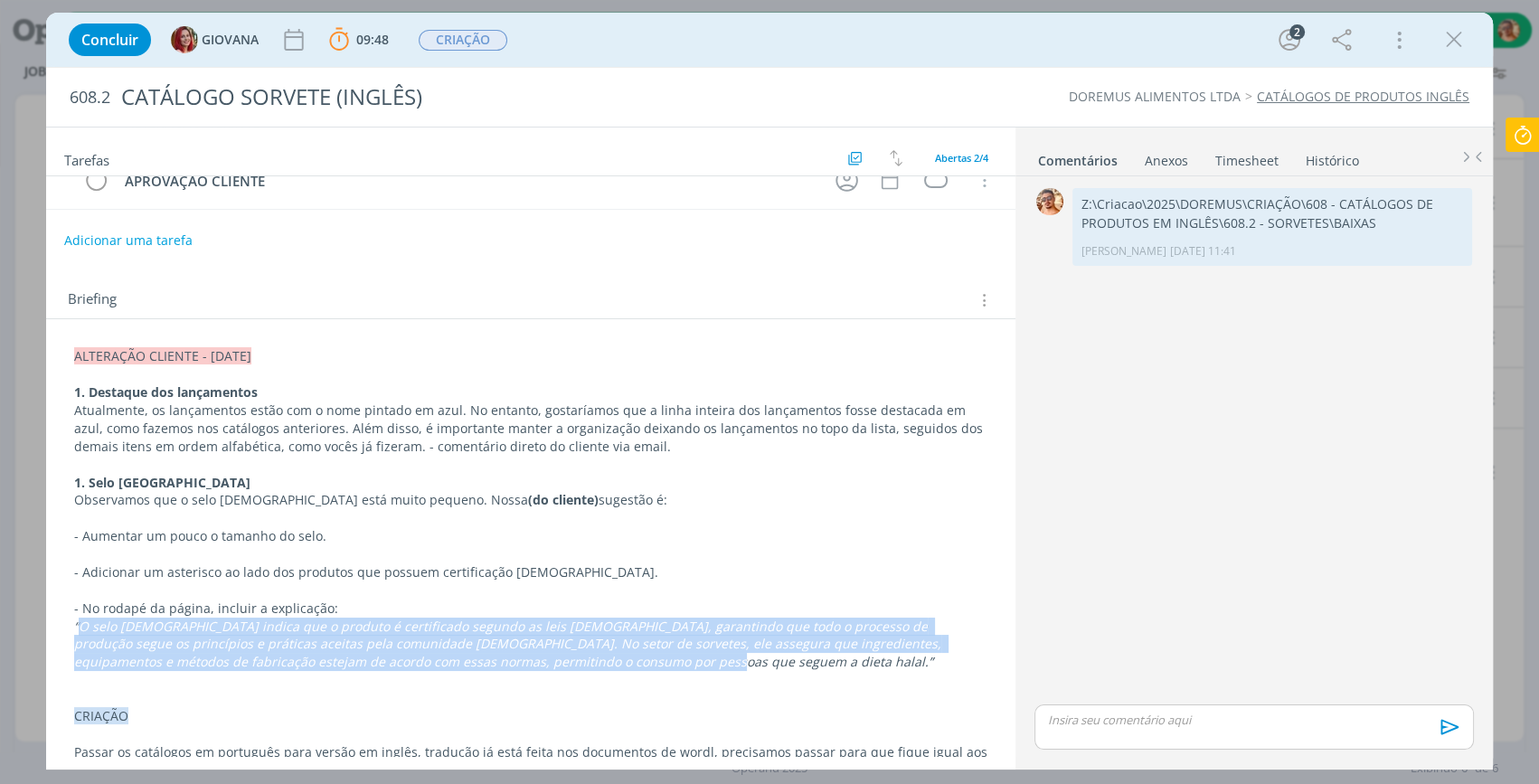
drag, startPoint x: 76, startPoint y: 624, endPoint x: 573, endPoint y: 660, distance: 498.3
click at [573, 660] on p "“O selo [DEMOGRAPHIC_DATA] indica que o produto é certificado segundo as leis […" at bounding box center [530, 644] width 914 height 54
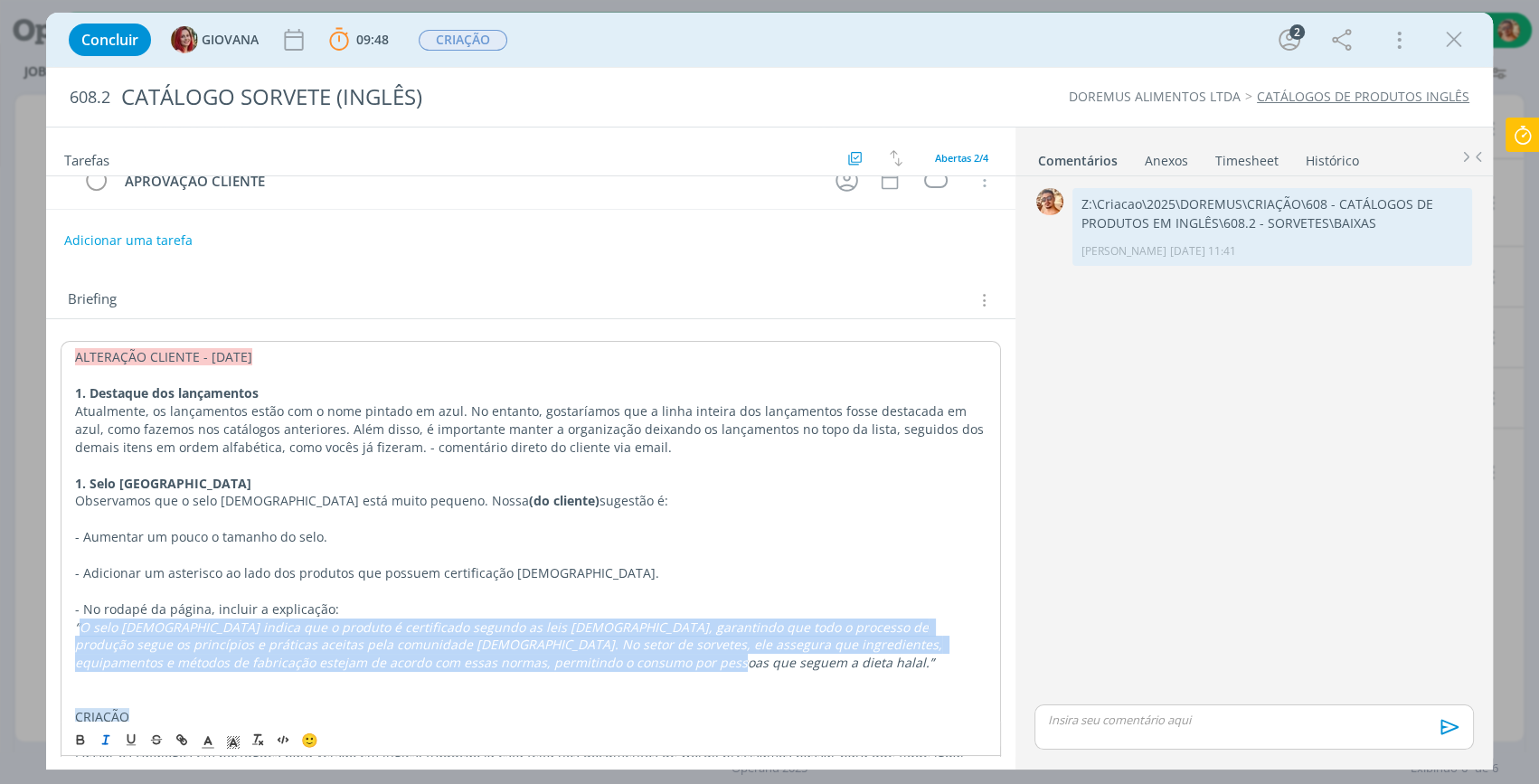
click at [1456, 37] on icon "dialog" at bounding box center [1454, 40] width 27 height 27
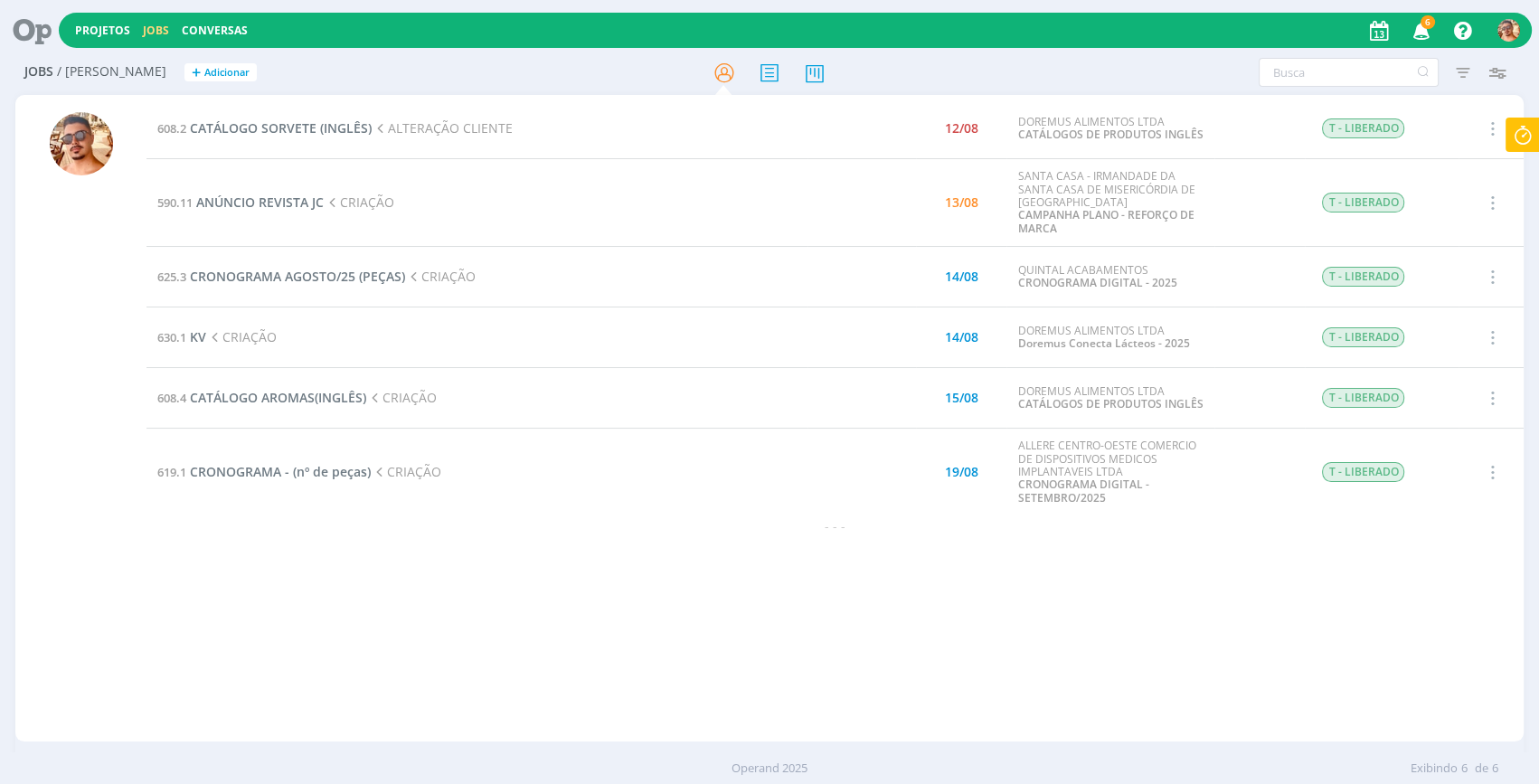
click at [1519, 134] on icon at bounding box center [1523, 134] width 32 height 35
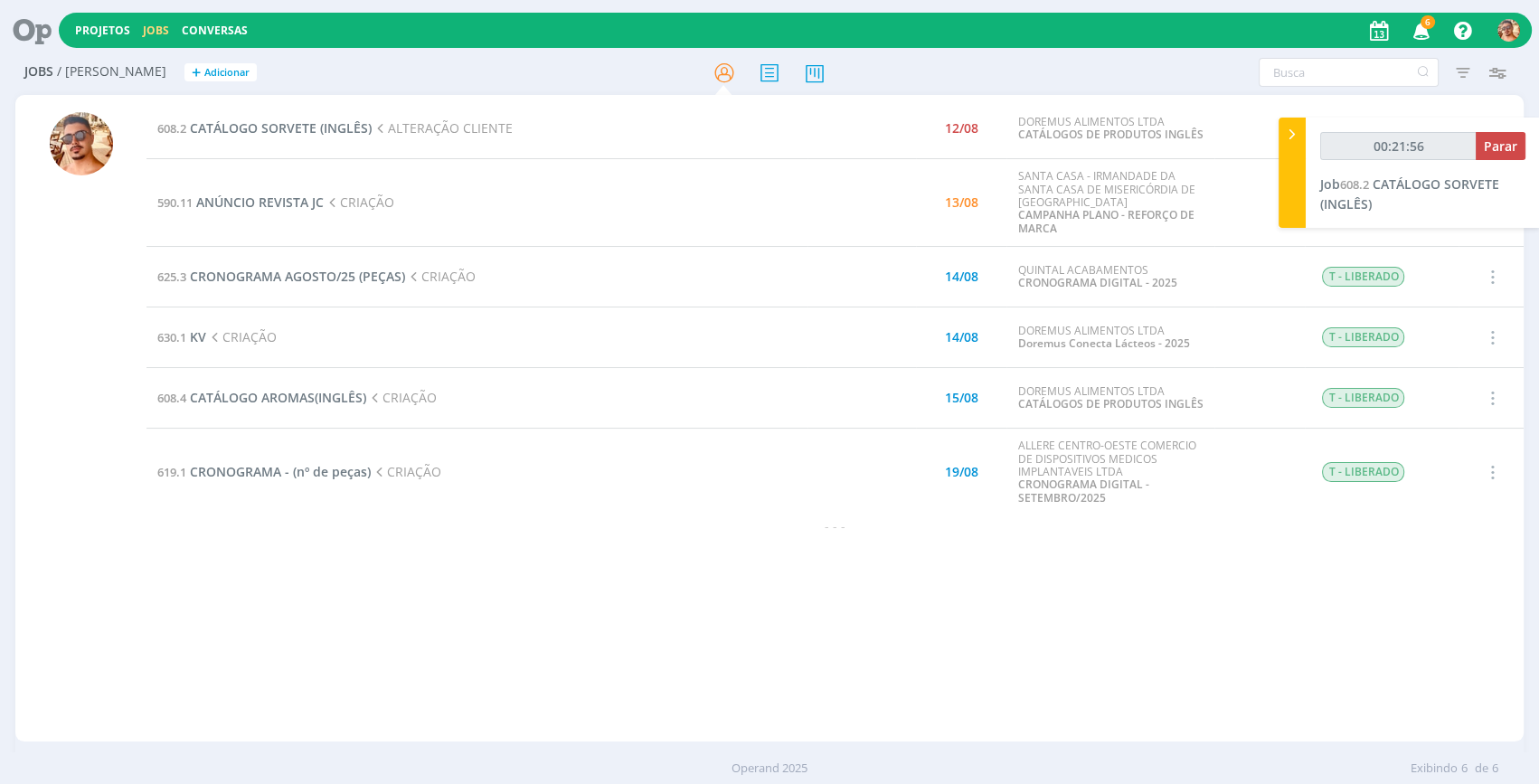
type input "00:21:57"
click at [1490, 144] on span "Parar" at bounding box center [1500, 146] width 33 height 17
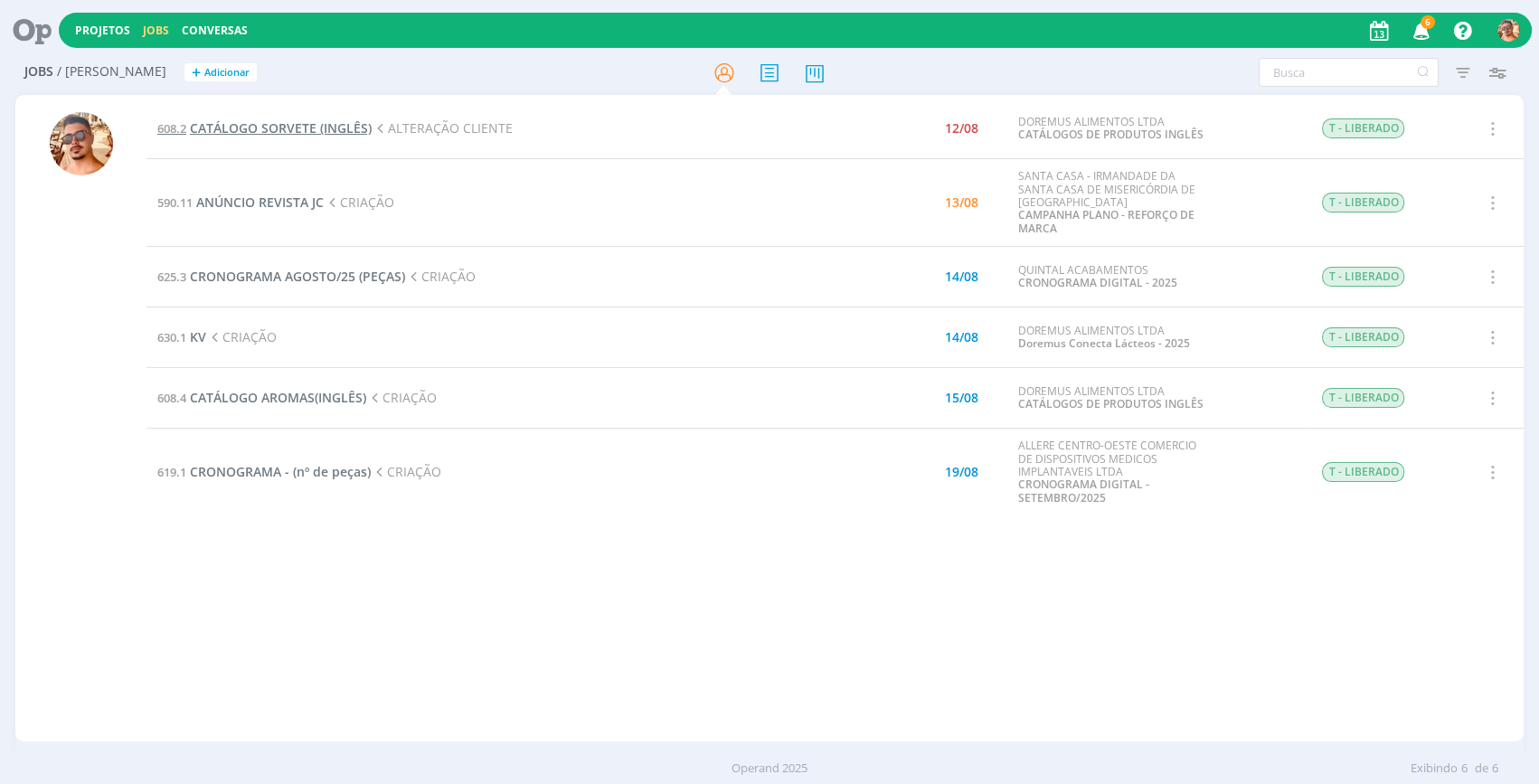
click at [286, 132] on span "CATÁLOGO SORVETE (INGLÊS)" at bounding box center [281, 128] width 182 height 17
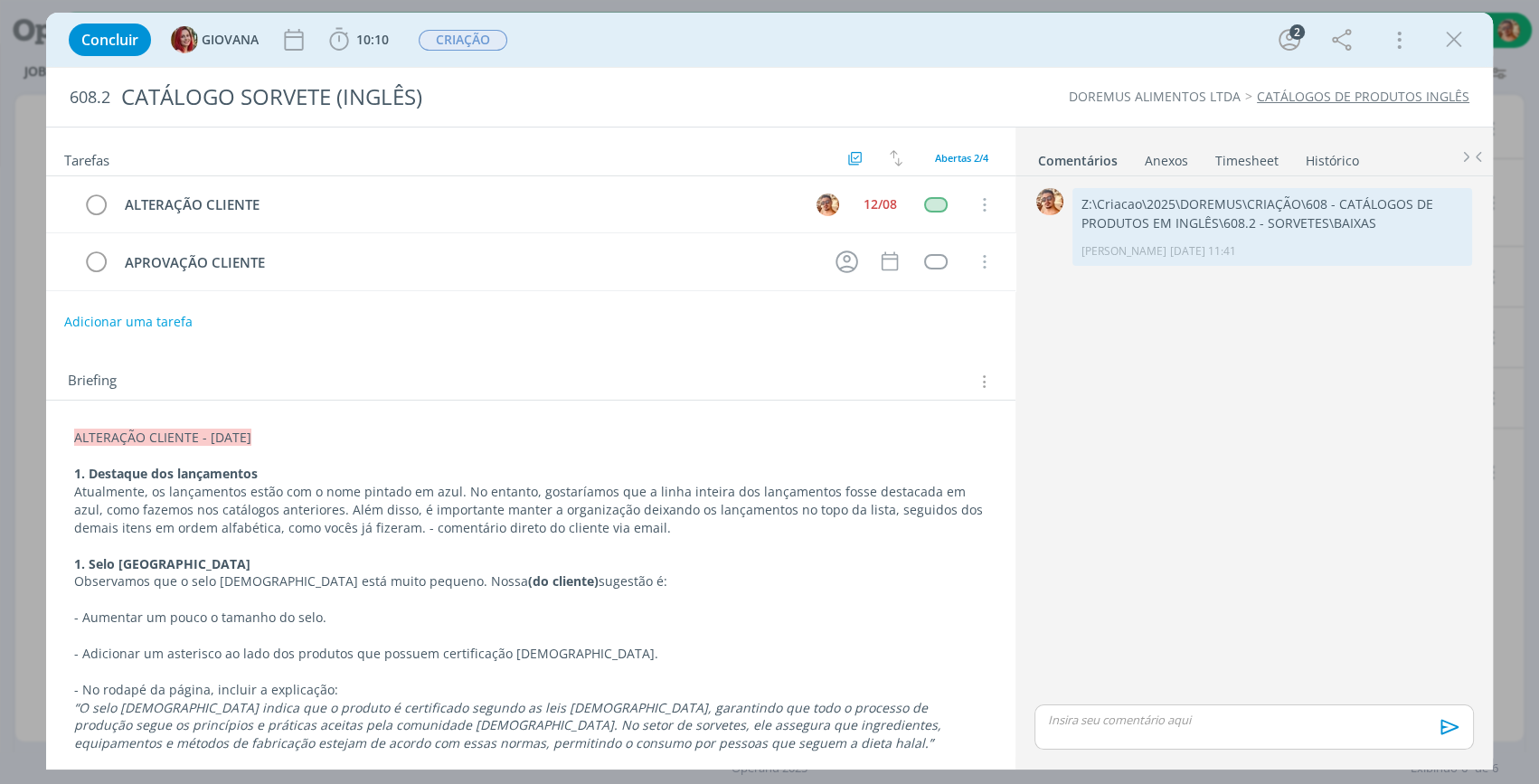
click at [1156, 151] on div "Anexos 0" at bounding box center [1167, 160] width 44 height 18
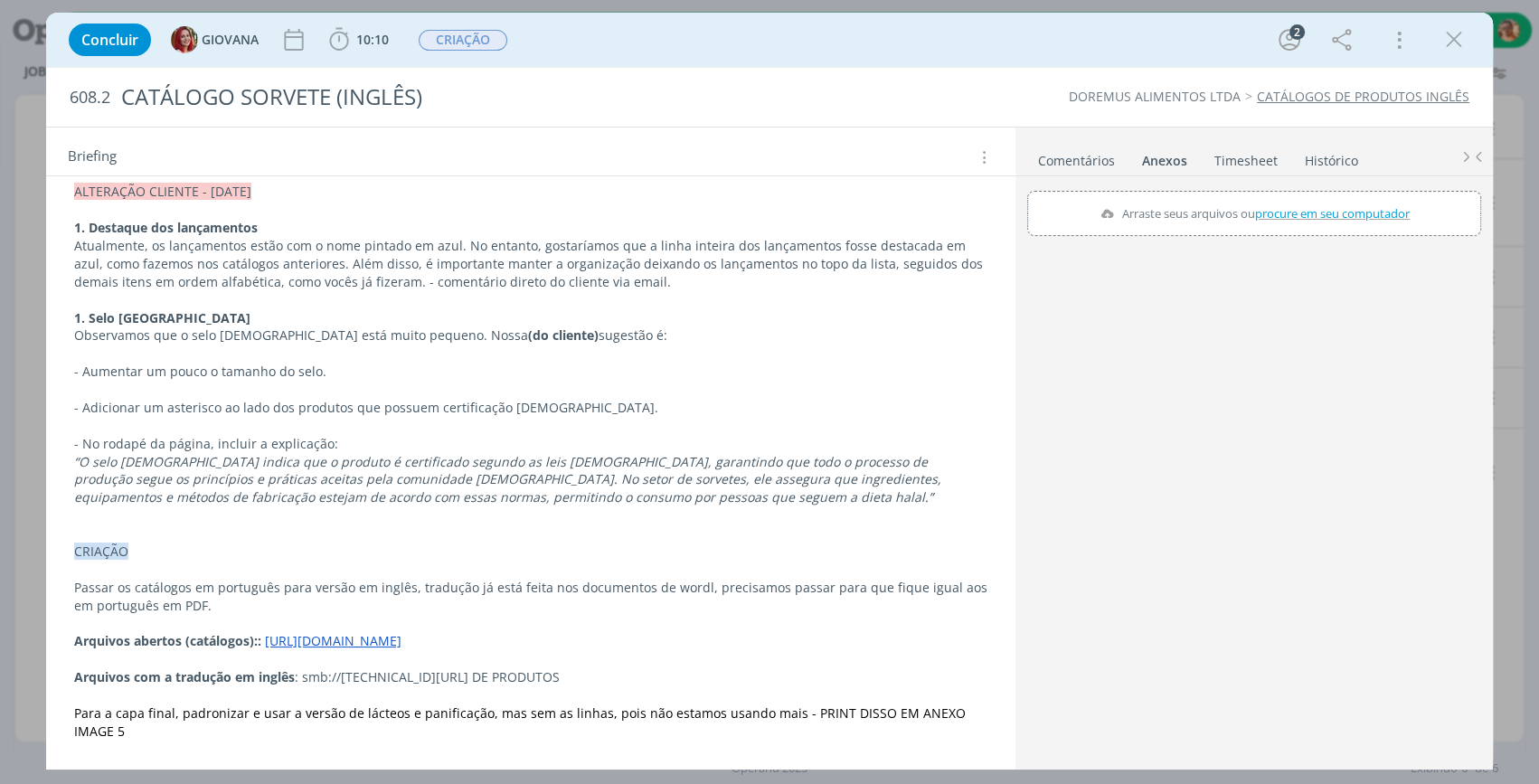
scroll to position [295, 0]
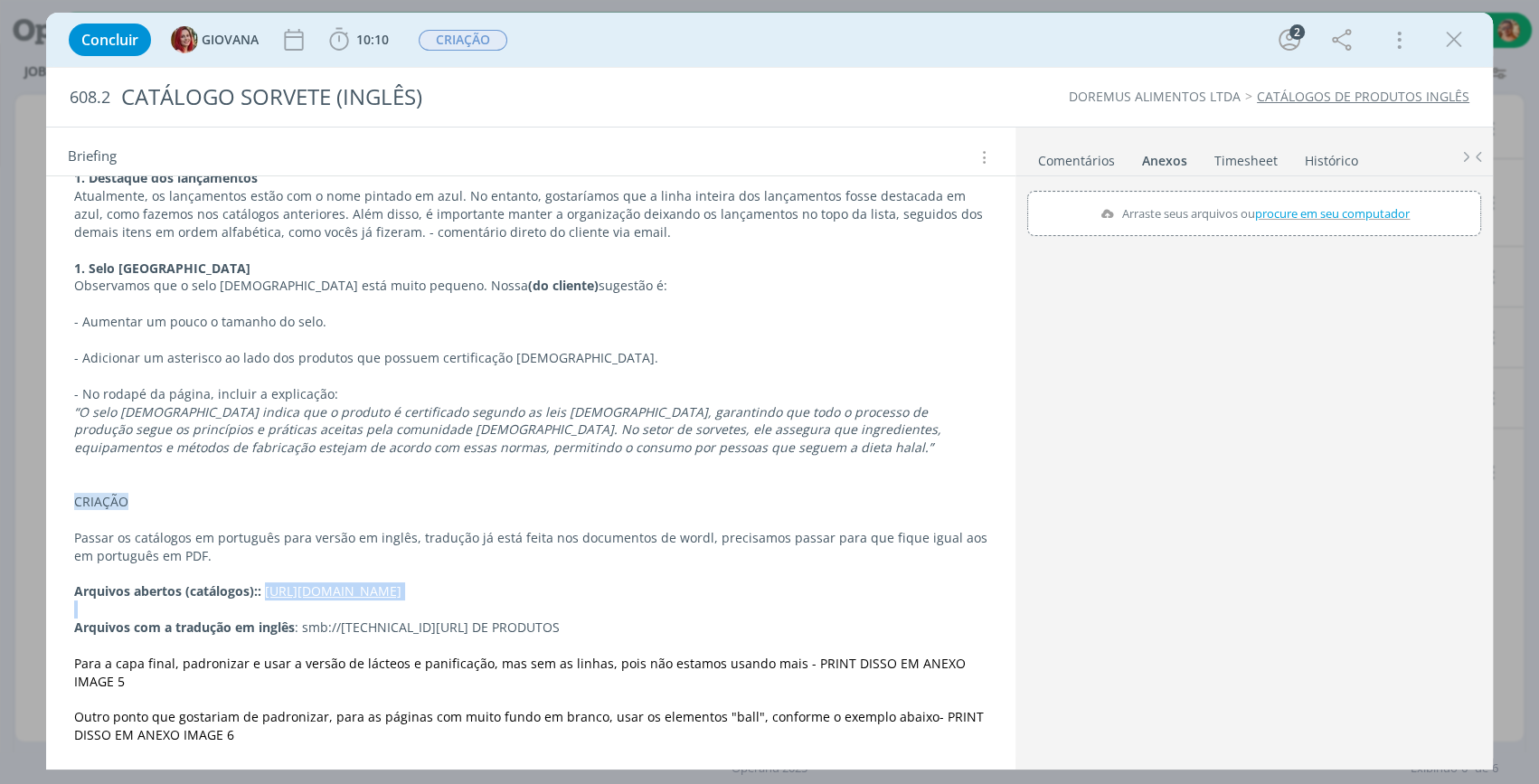
drag, startPoint x: 844, startPoint y: 597, endPoint x: 262, endPoint y: 595, distance: 582.0
click at [262, 595] on div "ALTERAÇÃO CLIENTE - [DATE] 1. Destaque dos lançamentos Atualmente, os lançament…" at bounding box center [530, 438] width 940 height 624
copy link "[URL][DOMAIN_NAME]"
click at [895, 45] on div "Concluir GIOVANA 10:10 Iniciar Apontar Data * [DATE] Horas * 00:00 Tarefa Selec…" at bounding box center [769, 40] width 1420 height 44
click at [1449, 49] on icon "dialog" at bounding box center [1454, 40] width 27 height 27
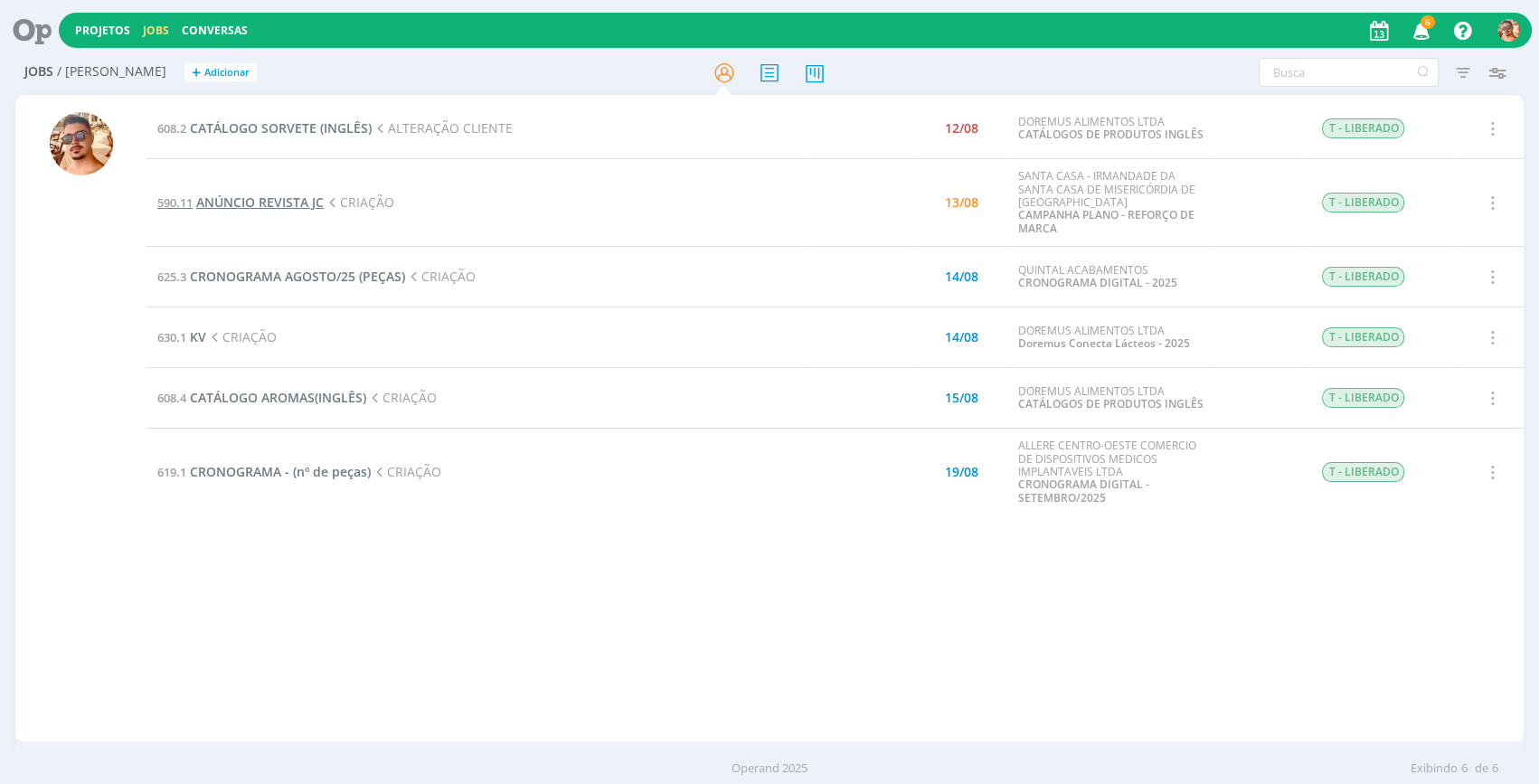
click at [258, 201] on span "ANÚNCIO REVISTA JC" at bounding box center [259, 202] width 128 height 17
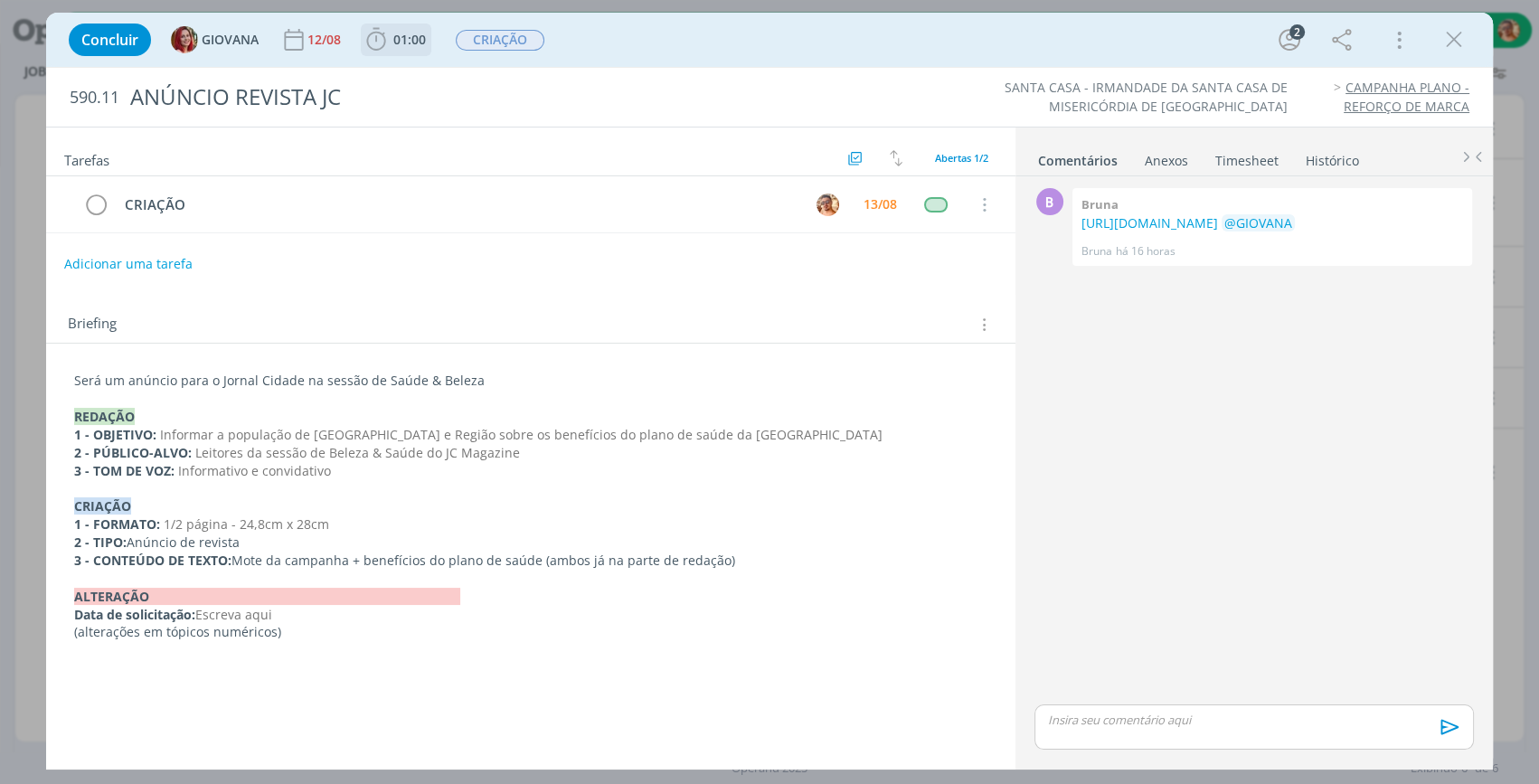
click at [406, 36] on span "01:00" at bounding box center [409, 39] width 32 height 17
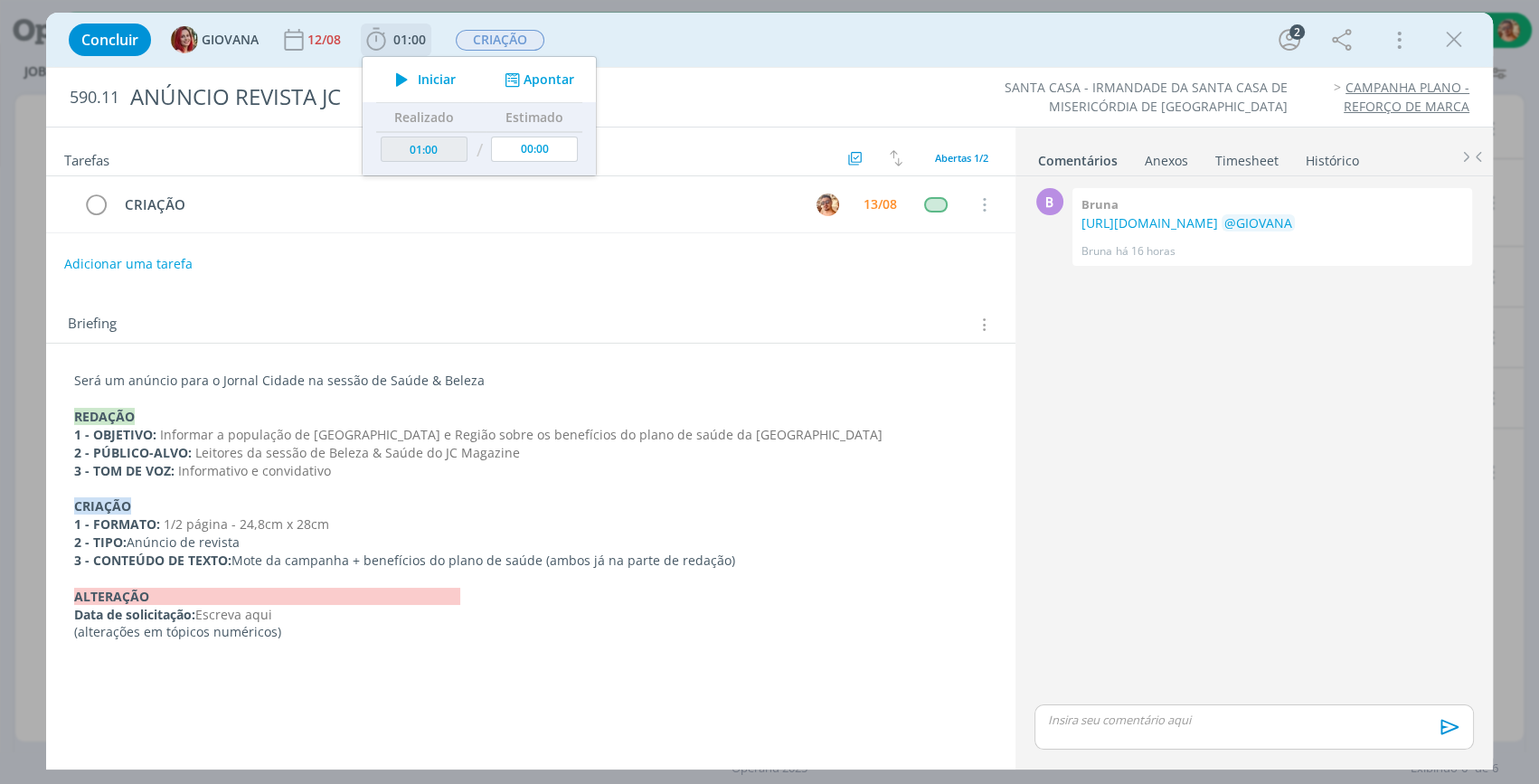
click at [423, 85] on span "Iniciar" at bounding box center [437, 79] width 38 height 12
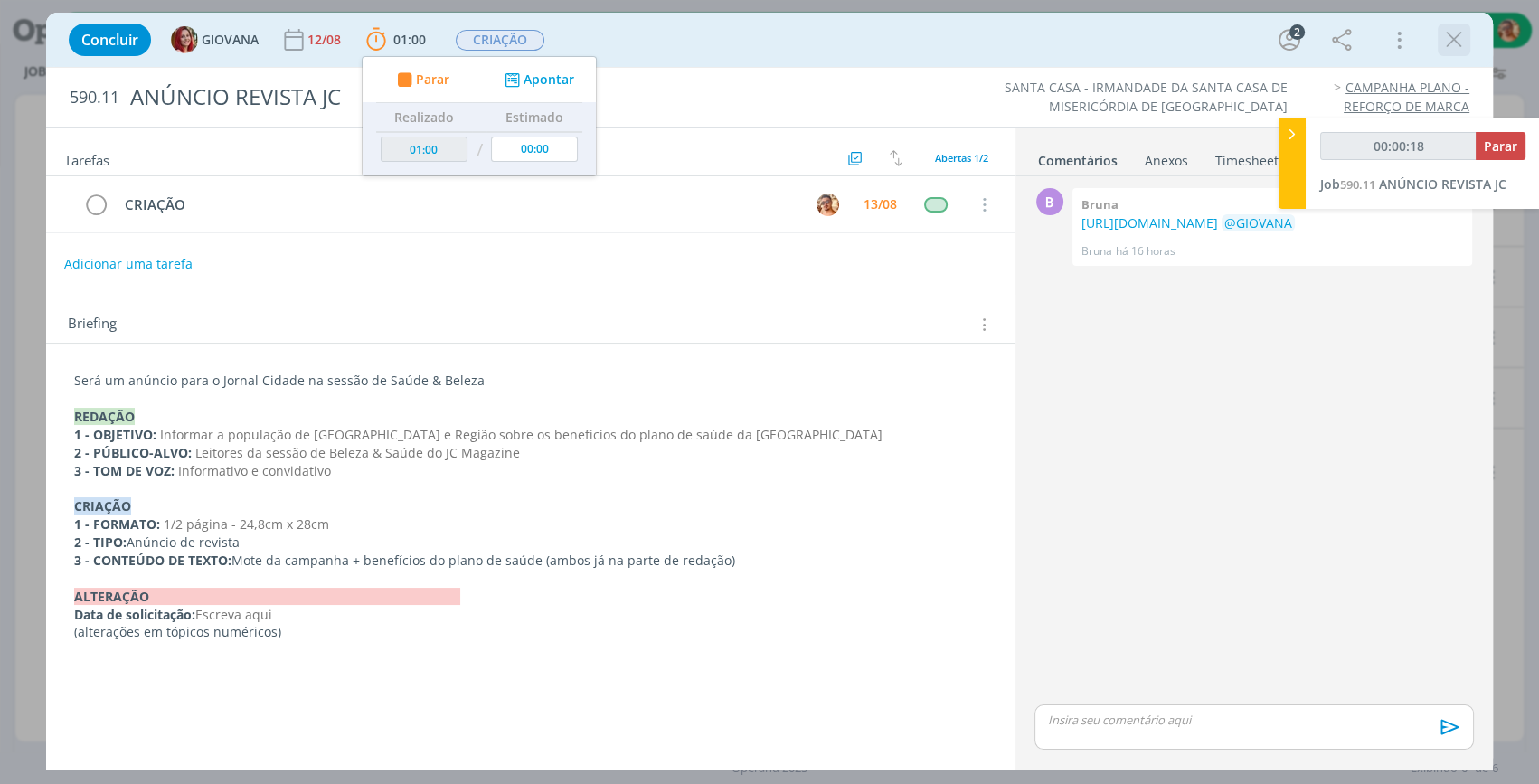
click at [1439, 35] on div "Concluir GIOVANA [DATE] 01:00 Parar Apontar Data * [DATE] Horas * 00:00 Tarefa …" at bounding box center [769, 40] width 1420 height 44
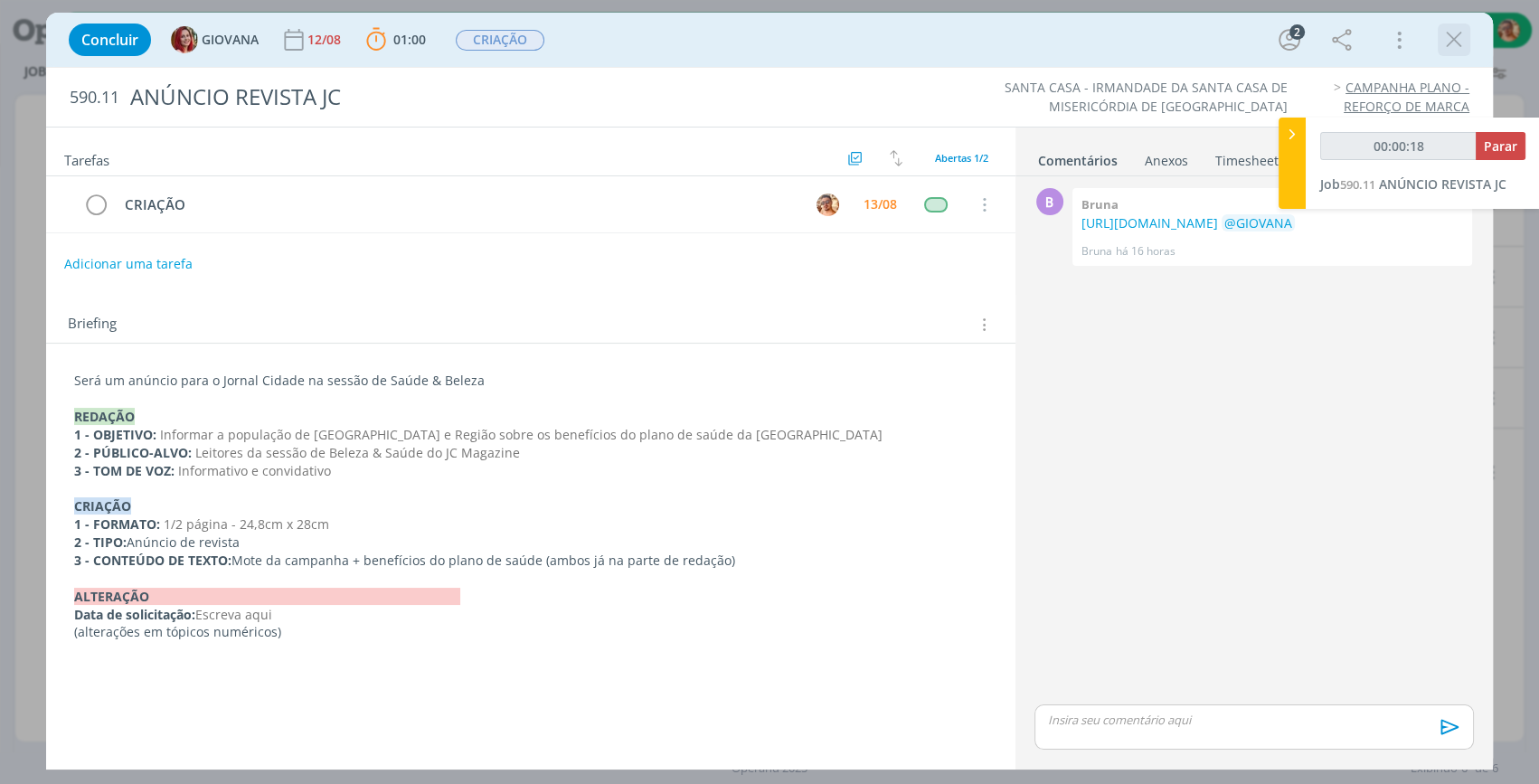
click at [1439, 34] on div "dialog" at bounding box center [1454, 40] width 32 height 32
click at [1446, 40] on icon "dialog" at bounding box center [1454, 40] width 27 height 27
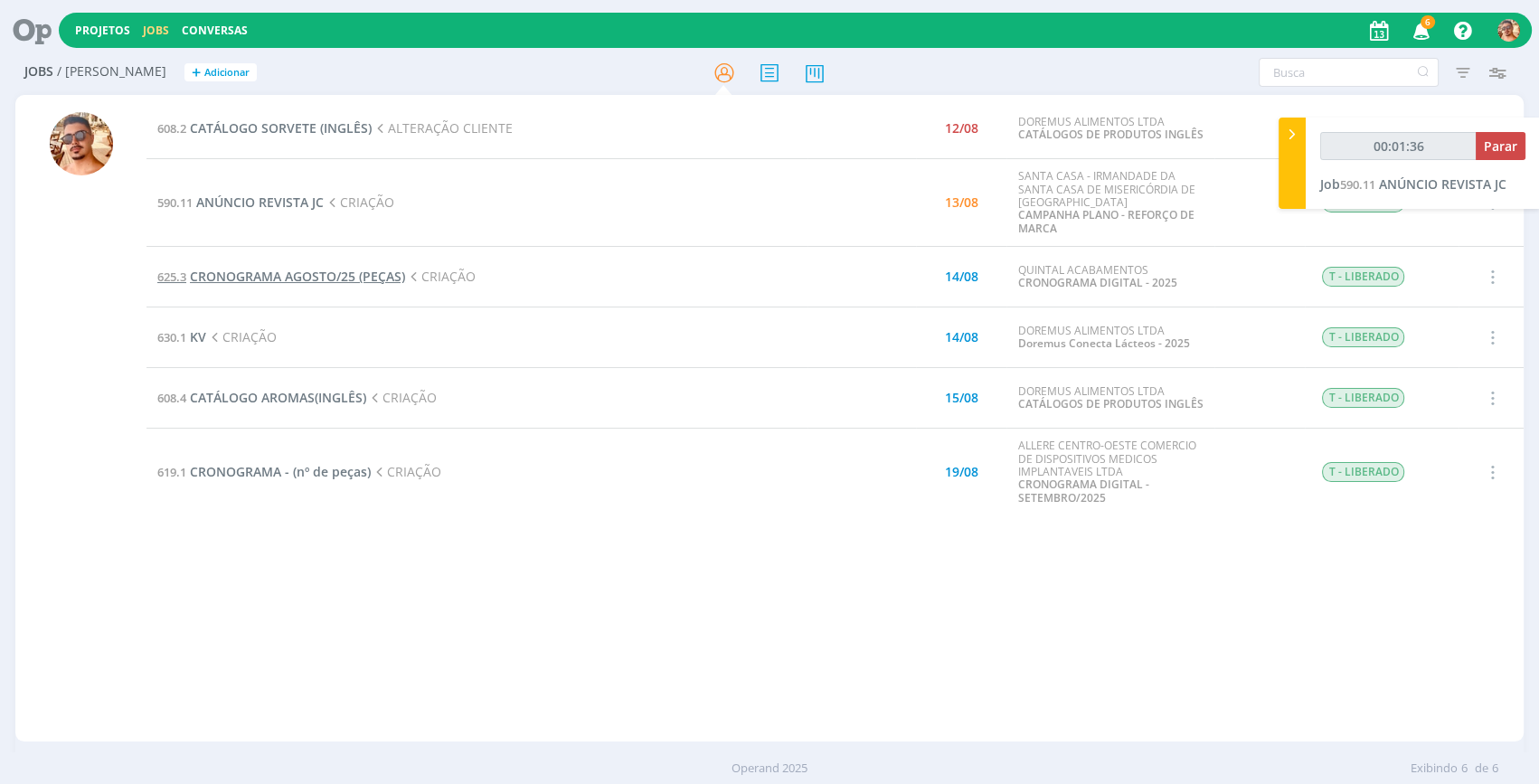
click at [334, 272] on span "CRONOGRAMA AGOSTO/25 (PEÇAS)" at bounding box center [297, 276] width 215 height 17
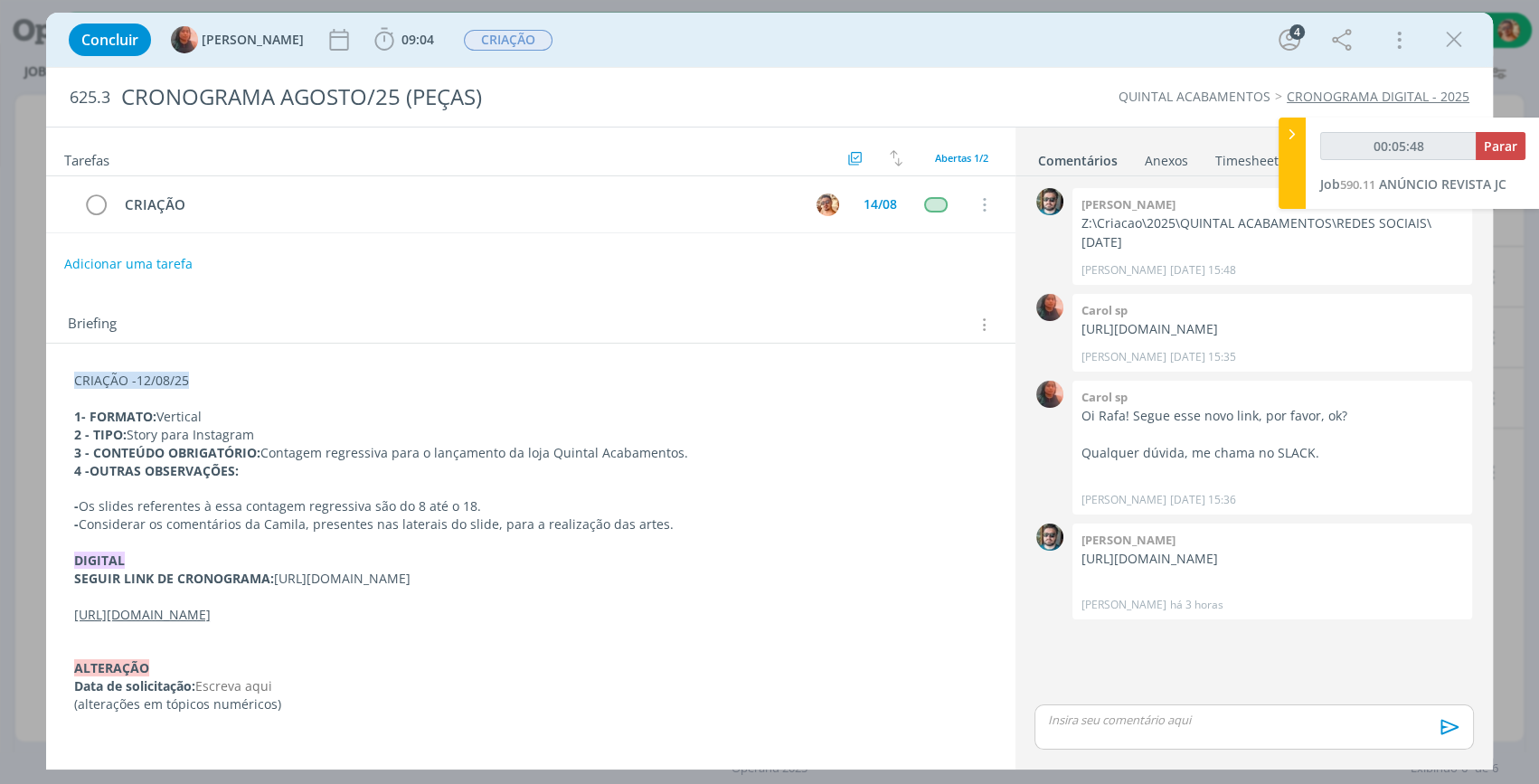
drag, startPoint x: 425, startPoint y: 656, endPoint x: 59, endPoint y: 633, distance: 366.7
click at [59, 633] on div "CRIAÇÃO -12/08/25 1- FORMATO: Vertical 2 - TIPO: Story para Instagram 3 - CONTE…" at bounding box center [531, 535] width 970 height 383
copy u "[URL][DOMAIN_NAME]"
type input "00:18:30"
click at [1496, 148] on span "Parar" at bounding box center [1500, 146] width 33 height 17
